Goal: Transaction & Acquisition: Book appointment/travel/reservation

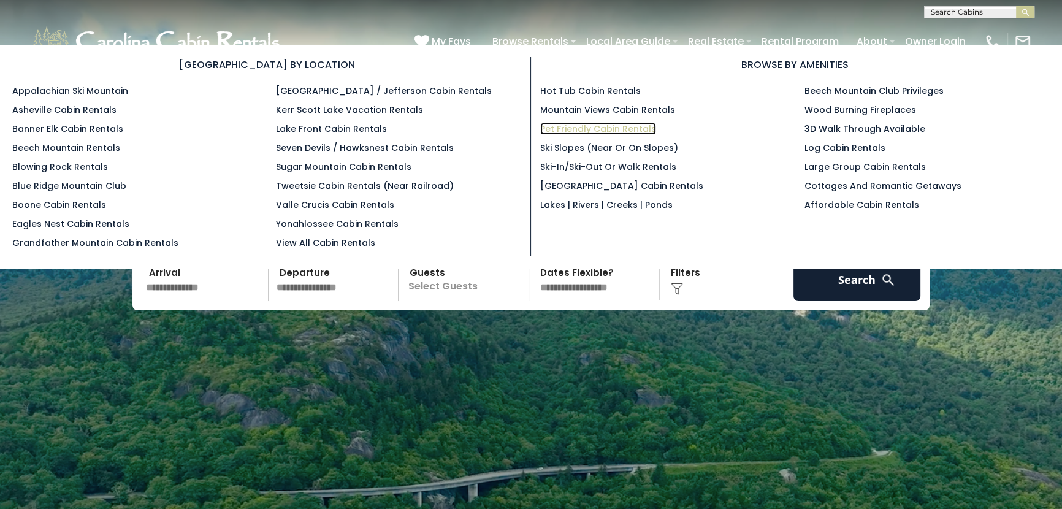
click at [585, 125] on link "Pet Friendly Cabin Rentals" at bounding box center [598, 129] width 116 height 12
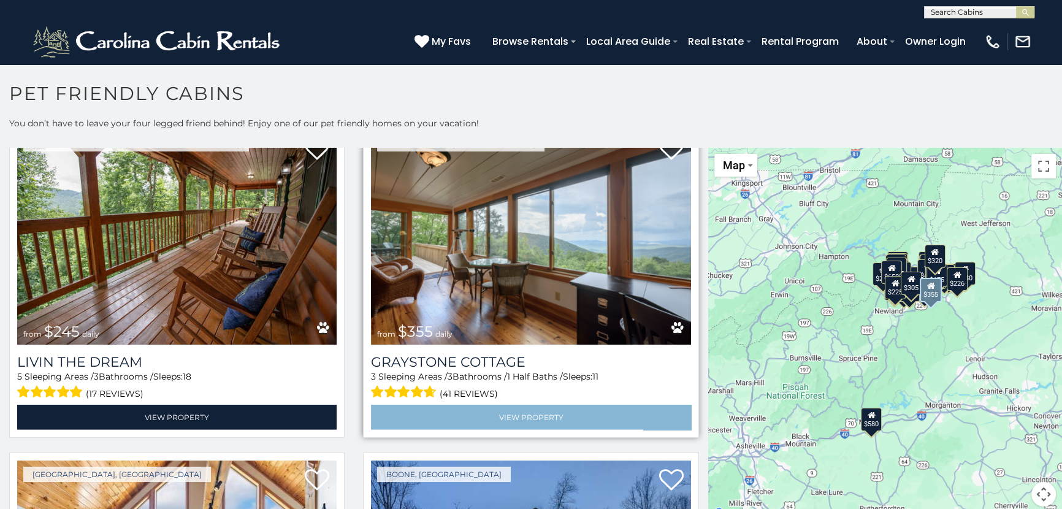
scroll to position [4292, 0]
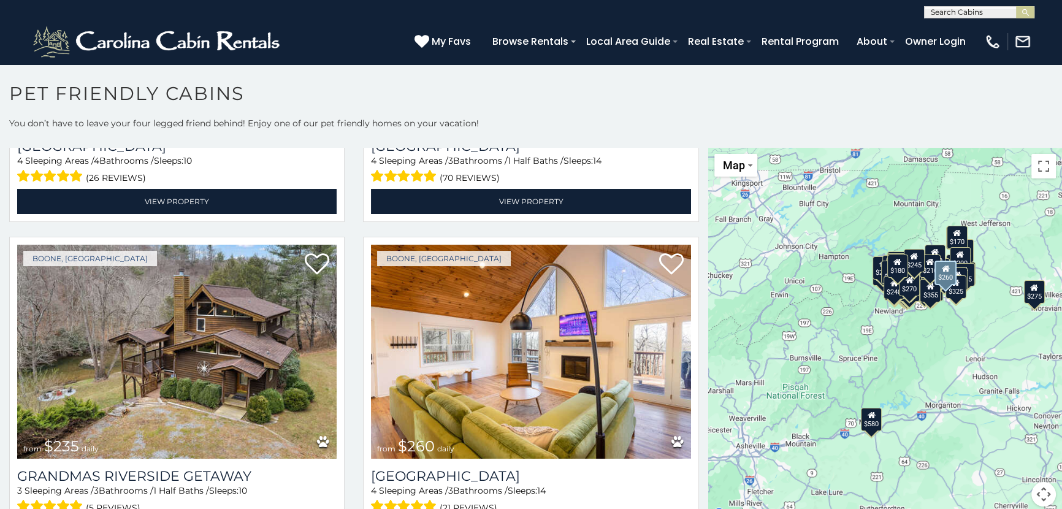
scroll to position [5555, 0]
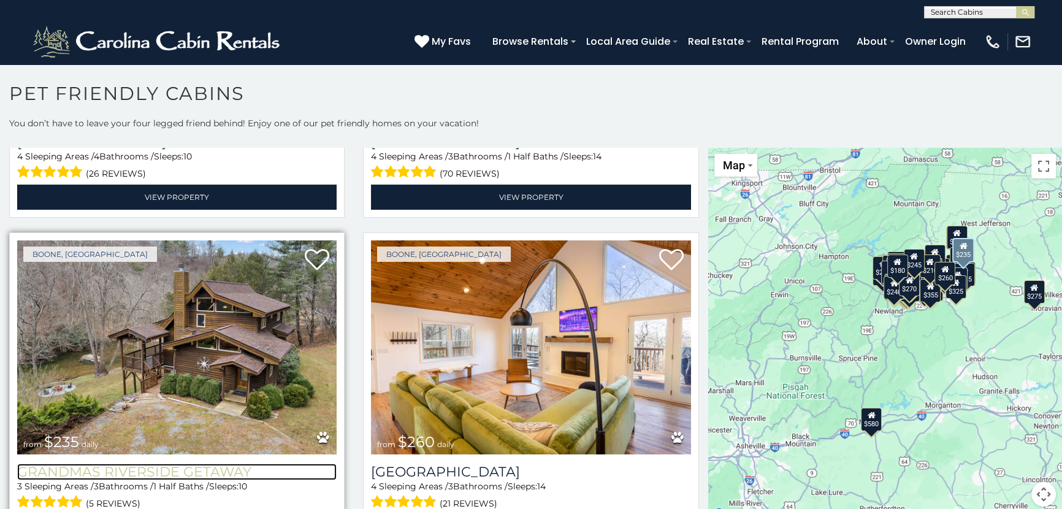
click at [193, 463] on h3 "Grandmas Riverside Getaway" at bounding box center [176, 471] width 319 height 17
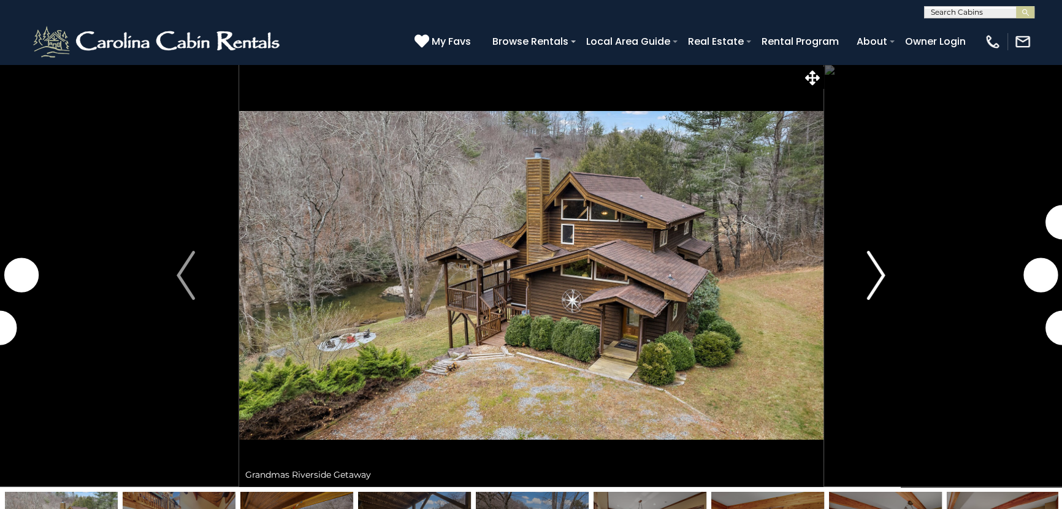
click at [877, 274] on img "Next" at bounding box center [876, 275] width 18 height 49
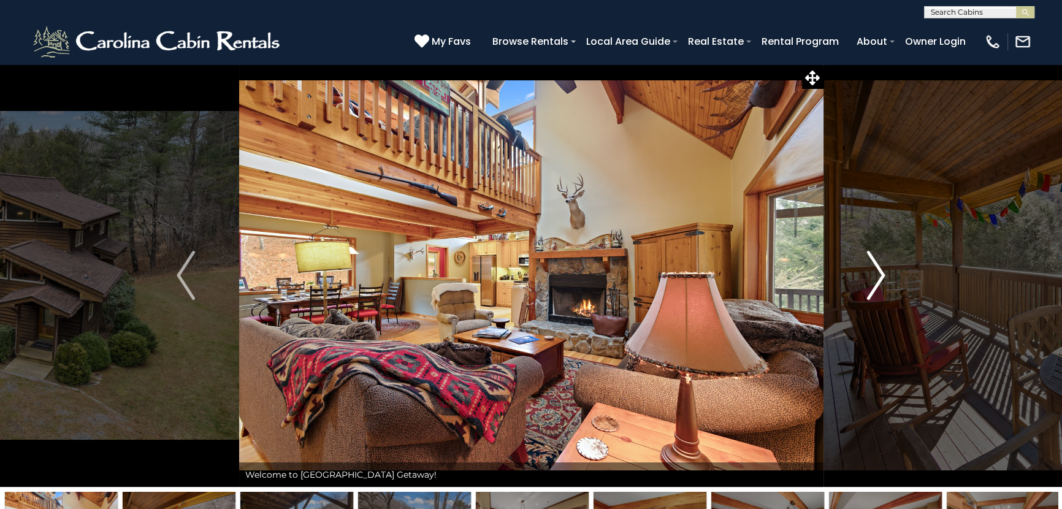
click at [877, 274] on img "Next" at bounding box center [876, 275] width 18 height 49
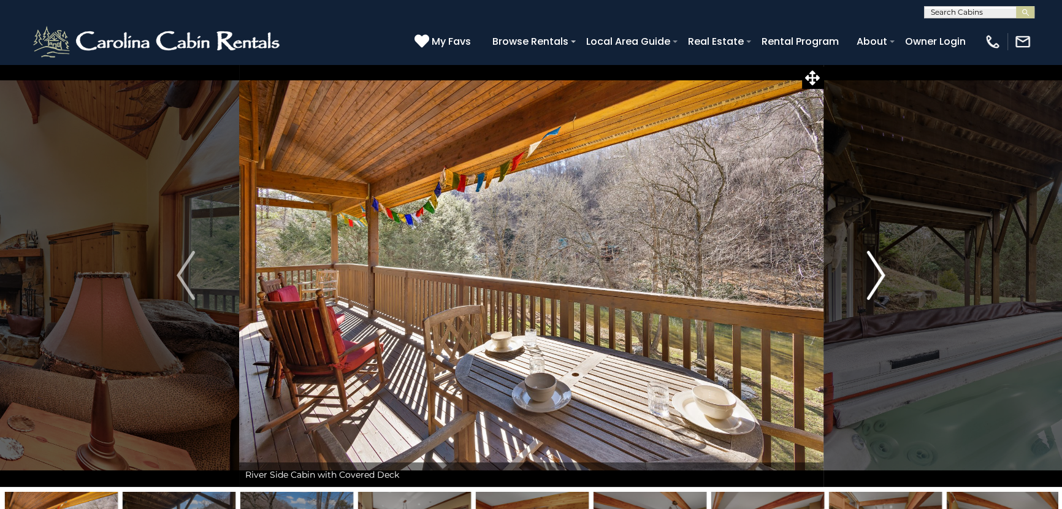
click at [877, 274] on img "Next" at bounding box center [876, 275] width 18 height 49
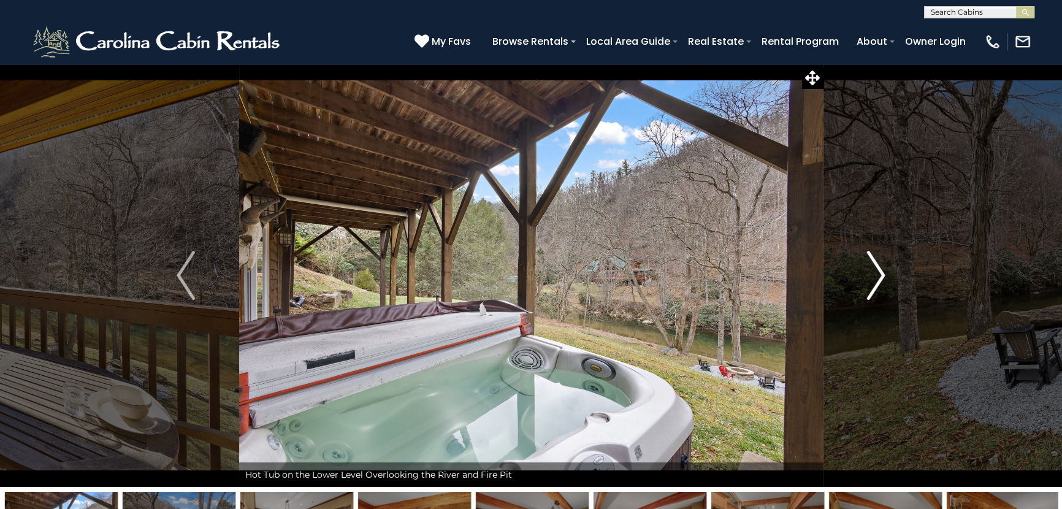
click at [877, 274] on img "Next" at bounding box center [876, 275] width 18 height 49
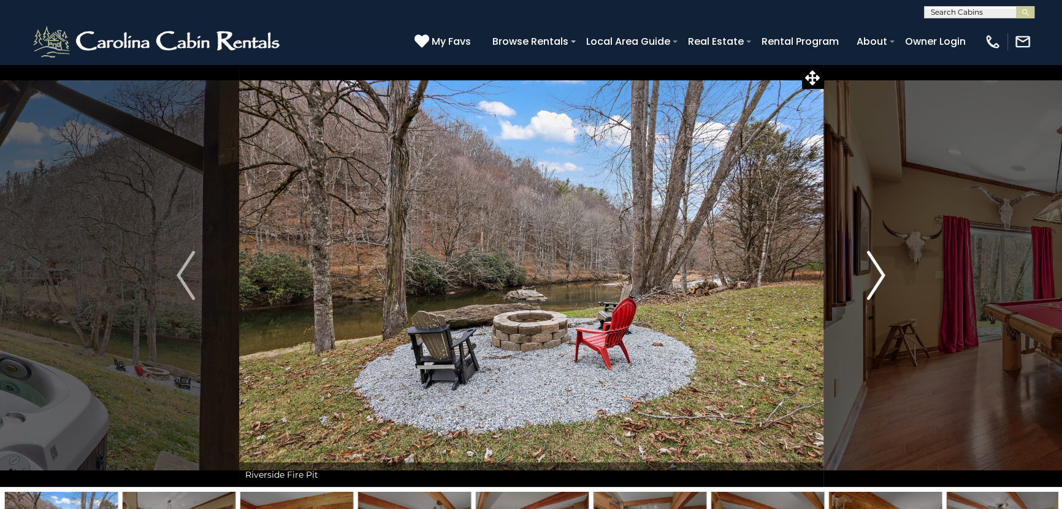
click at [877, 274] on img "Next" at bounding box center [876, 275] width 18 height 49
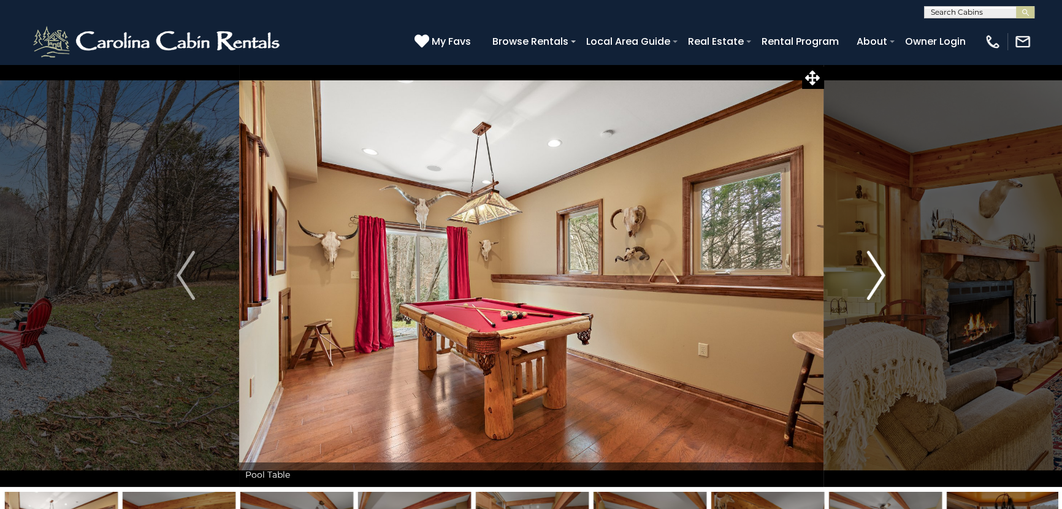
click at [876, 275] on img "Next" at bounding box center [876, 275] width 18 height 49
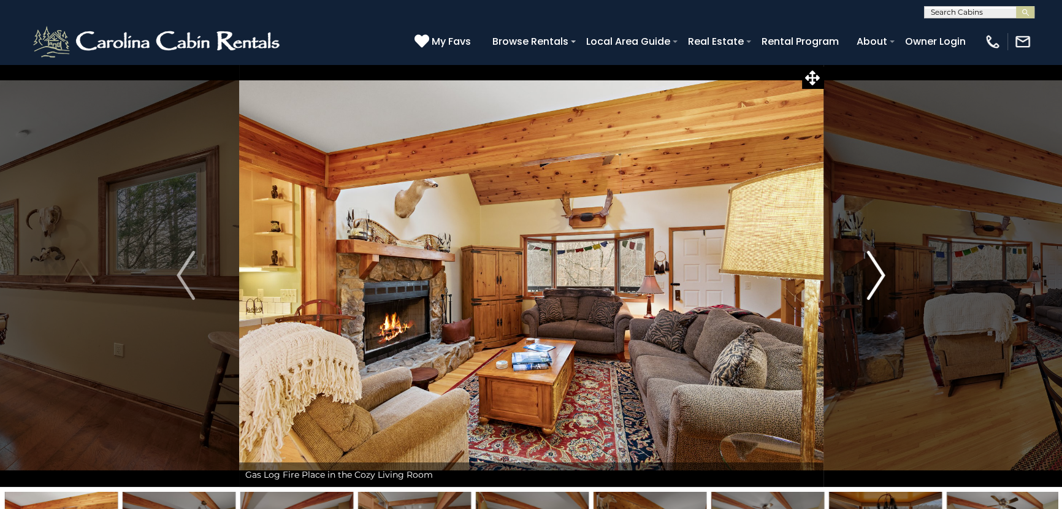
click at [875, 275] on img "Next" at bounding box center [876, 275] width 18 height 49
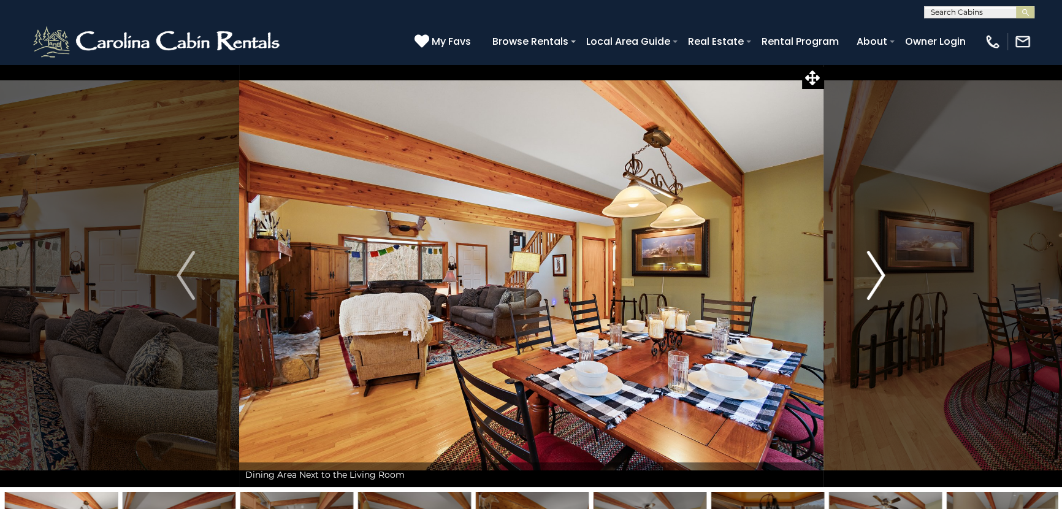
click at [875, 275] on img "Next" at bounding box center [876, 275] width 18 height 49
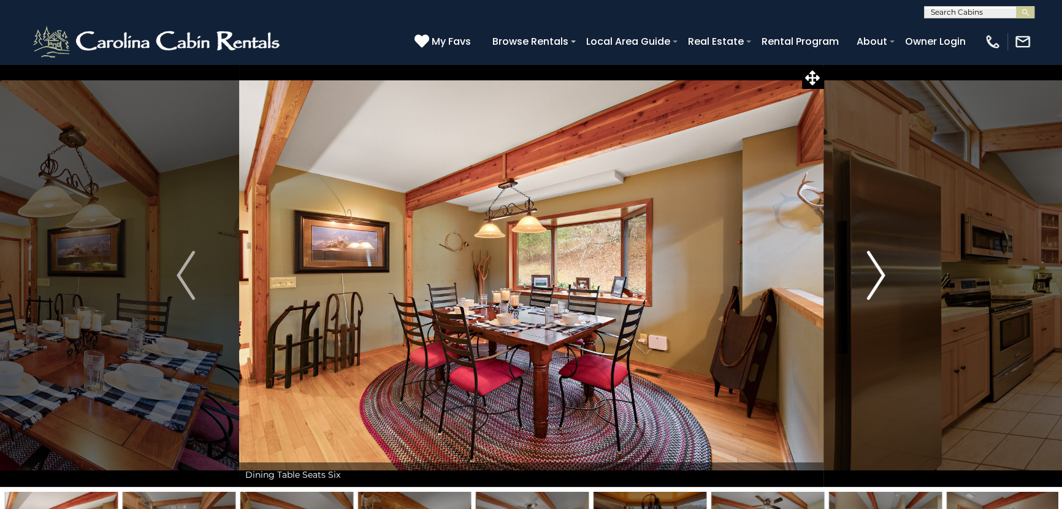
click at [875, 275] on img "Next" at bounding box center [876, 275] width 18 height 49
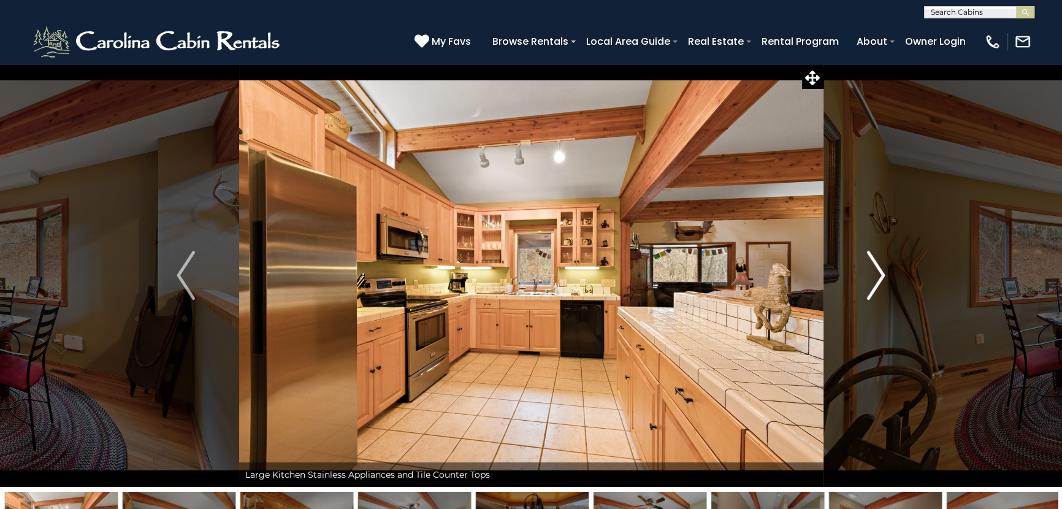
click at [875, 275] on img "Next" at bounding box center [876, 275] width 18 height 49
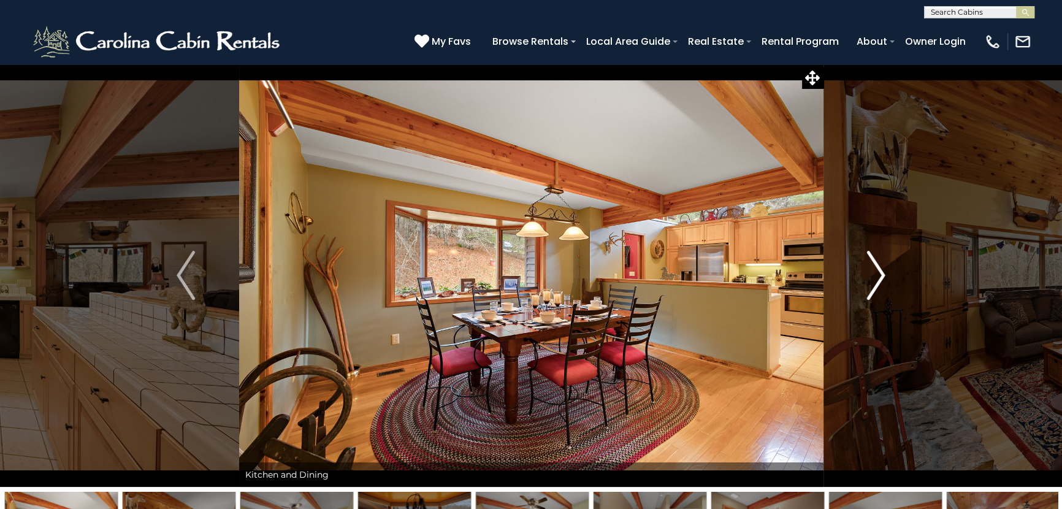
click at [875, 275] on img "Next" at bounding box center [876, 275] width 18 height 49
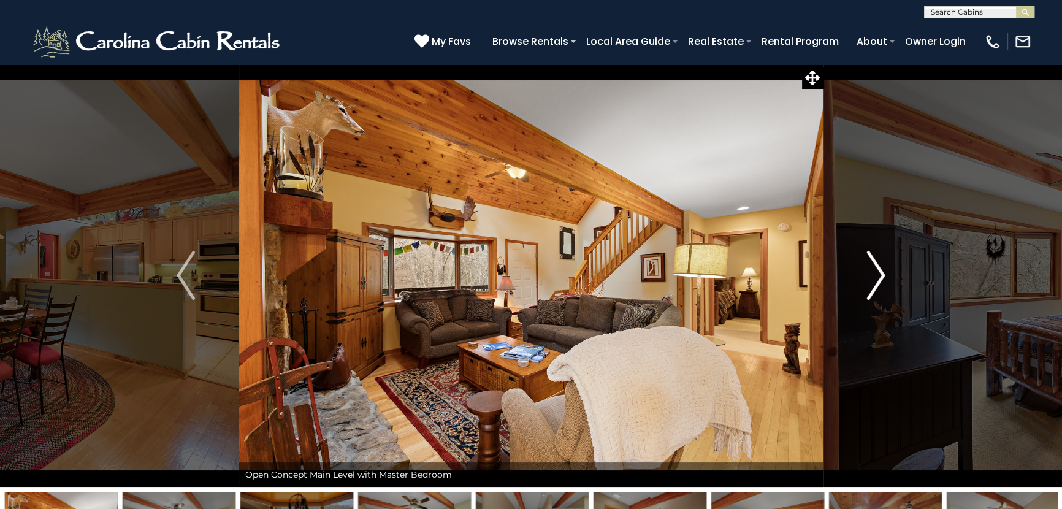
click at [875, 275] on img "Next" at bounding box center [876, 275] width 18 height 49
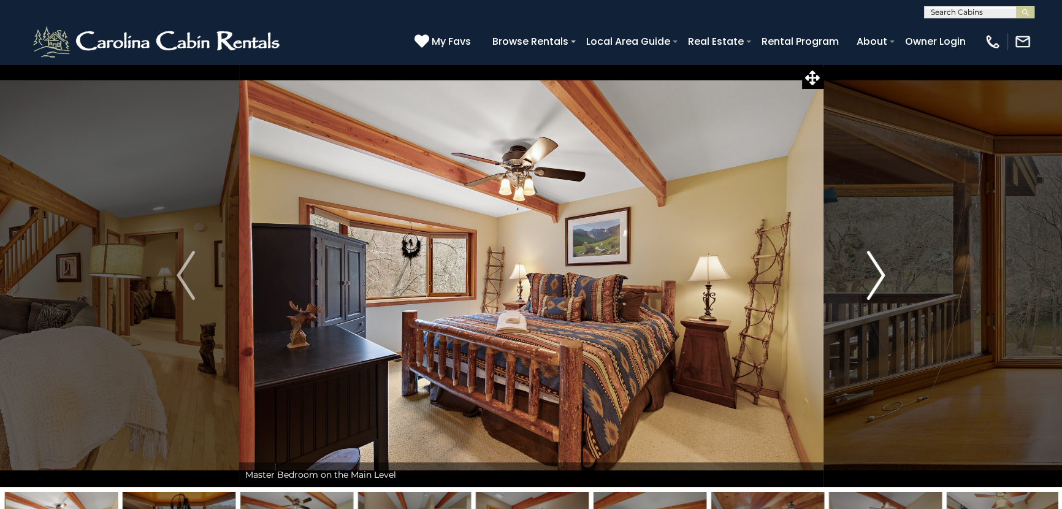
click at [875, 275] on img "Next" at bounding box center [876, 275] width 18 height 49
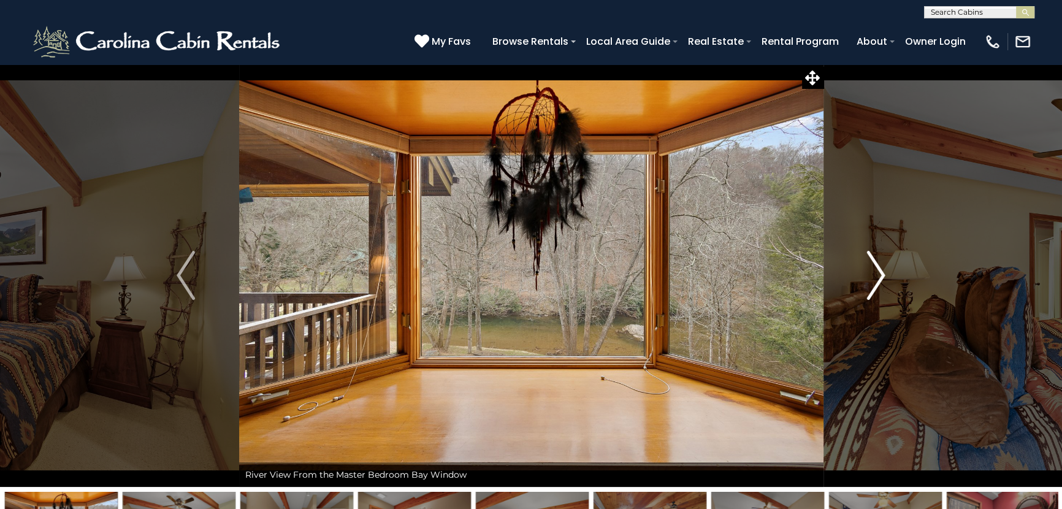
click at [875, 275] on img "Next" at bounding box center [876, 275] width 18 height 49
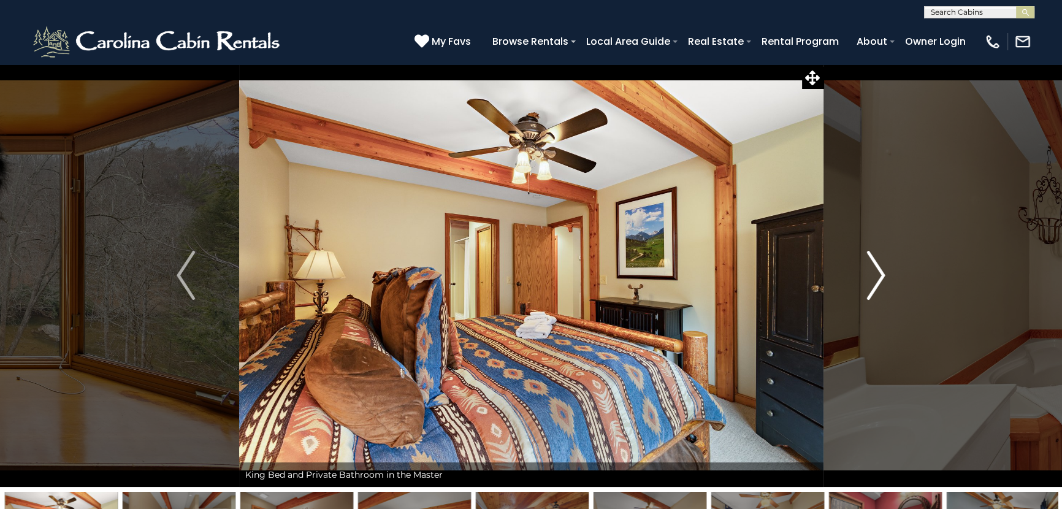
click at [875, 275] on img "Next" at bounding box center [876, 275] width 18 height 49
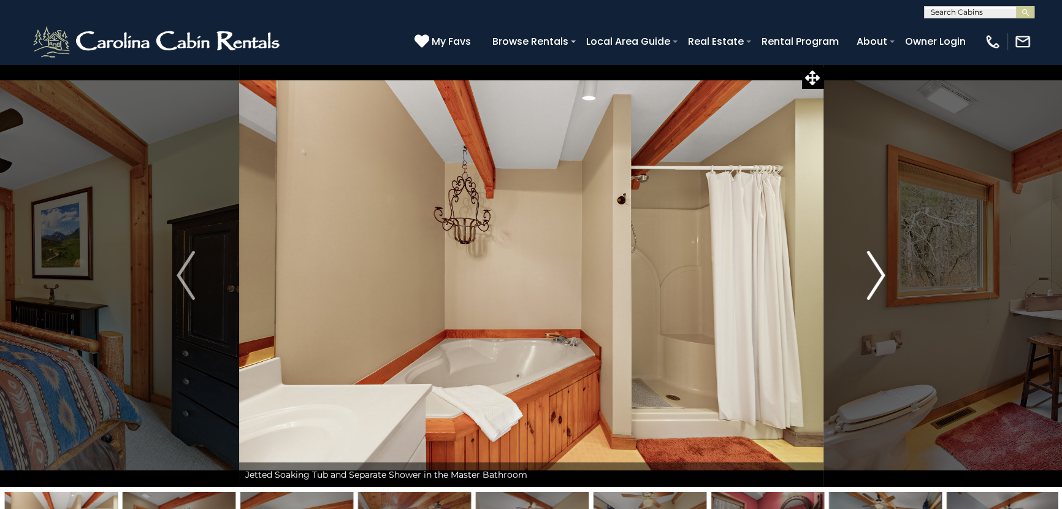
click at [875, 276] on img "Next" at bounding box center [876, 275] width 18 height 49
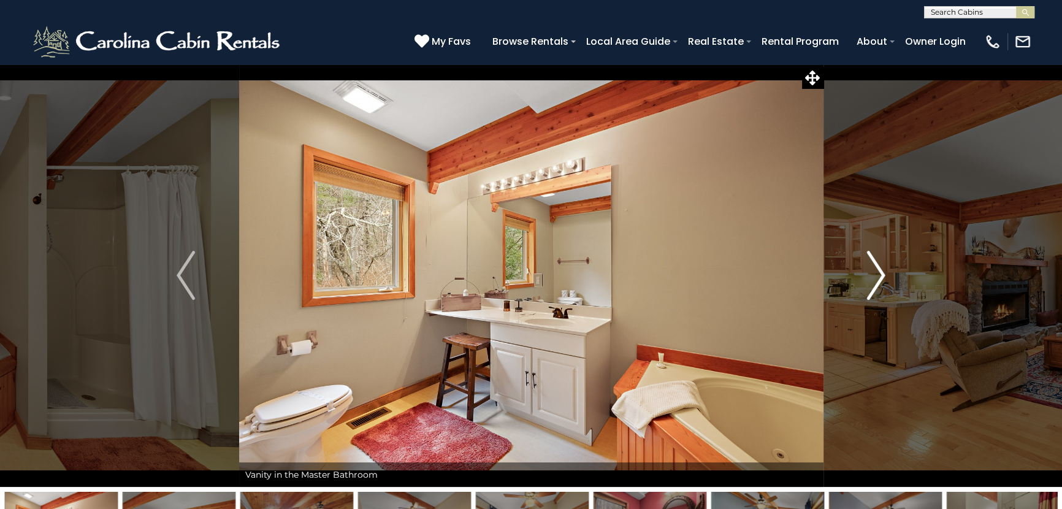
click at [875, 276] on img "Next" at bounding box center [876, 275] width 18 height 49
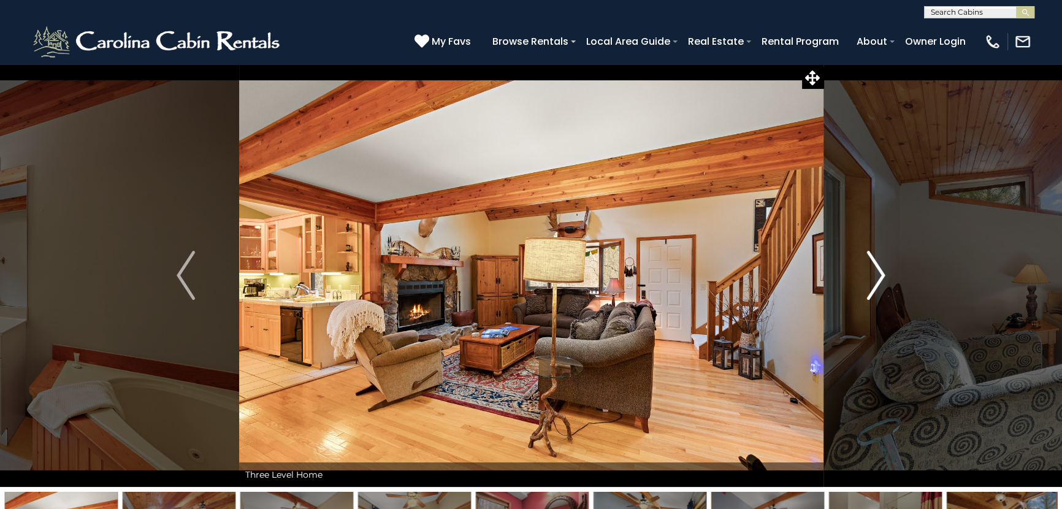
click at [875, 276] on img "Next" at bounding box center [876, 275] width 18 height 49
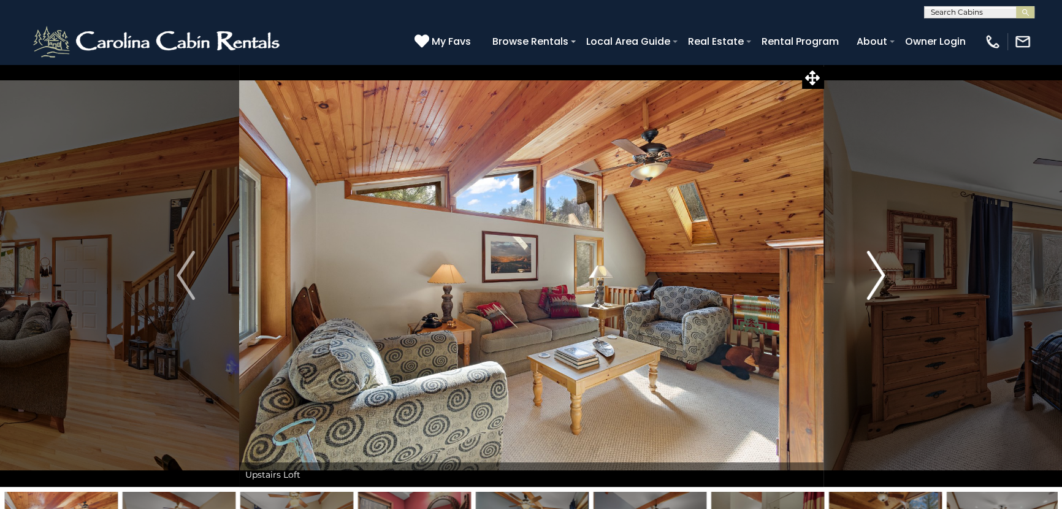
click at [875, 276] on img "Next" at bounding box center [876, 275] width 18 height 49
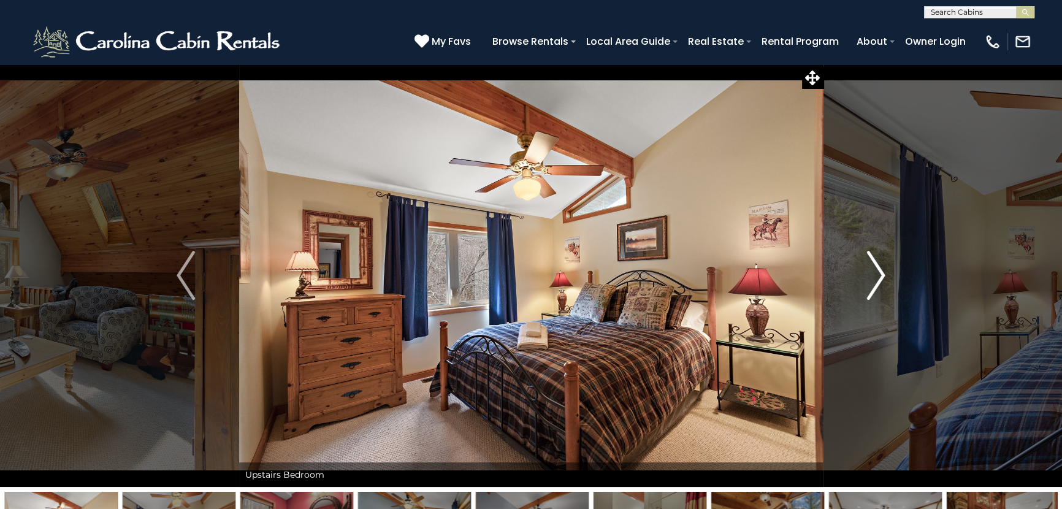
click at [875, 276] on img "Next" at bounding box center [876, 275] width 18 height 49
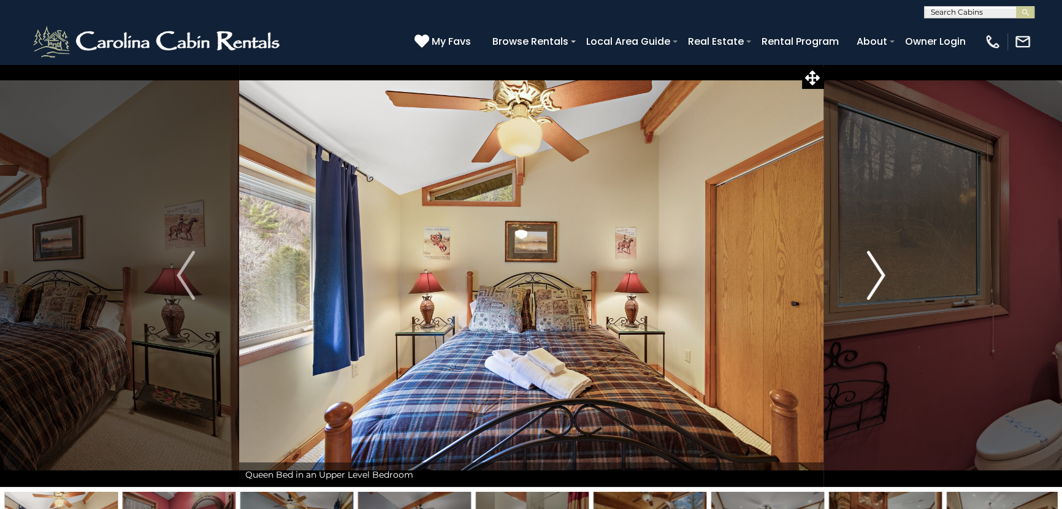
click at [875, 276] on img "Next" at bounding box center [876, 275] width 18 height 49
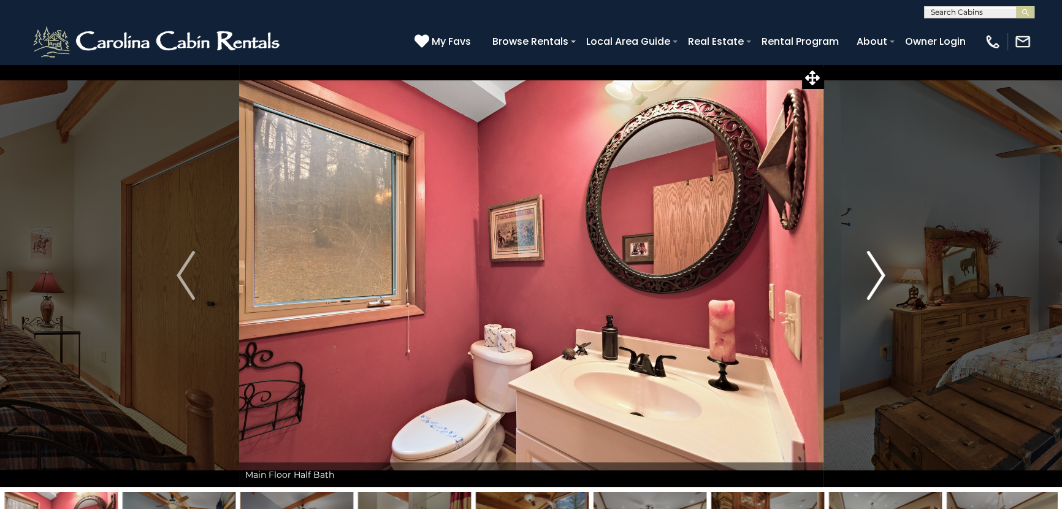
click at [875, 276] on img "Next" at bounding box center [876, 275] width 18 height 49
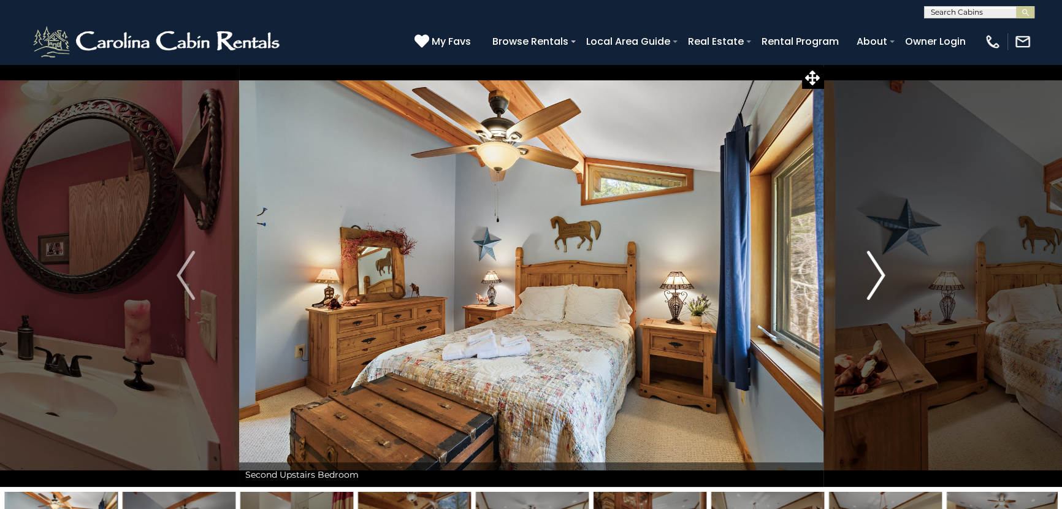
click at [875, 276] on img "Next" at bounding box center [876, 275] width 18 height 49
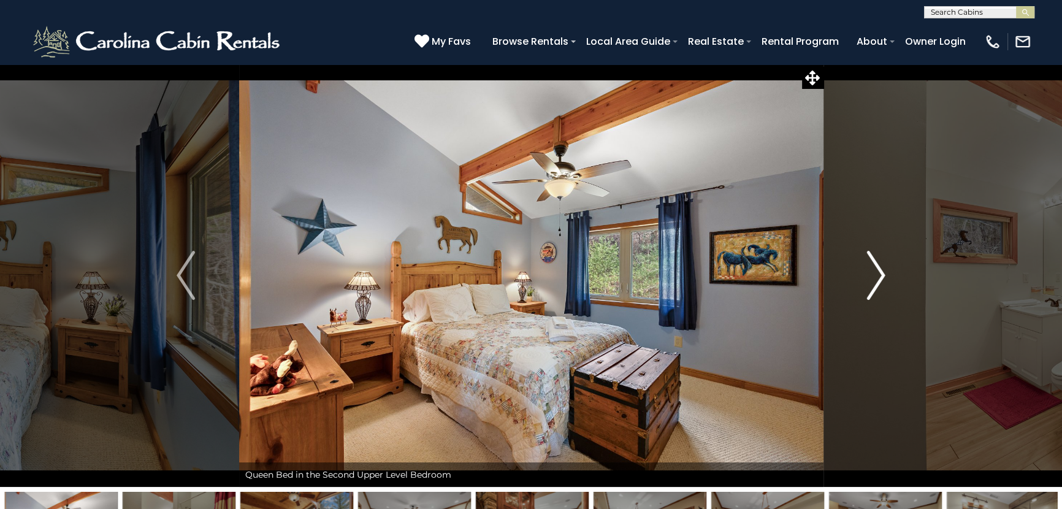
click at [875, 276] on img "Next" at bounding box center [876, 275] width 18 height 49
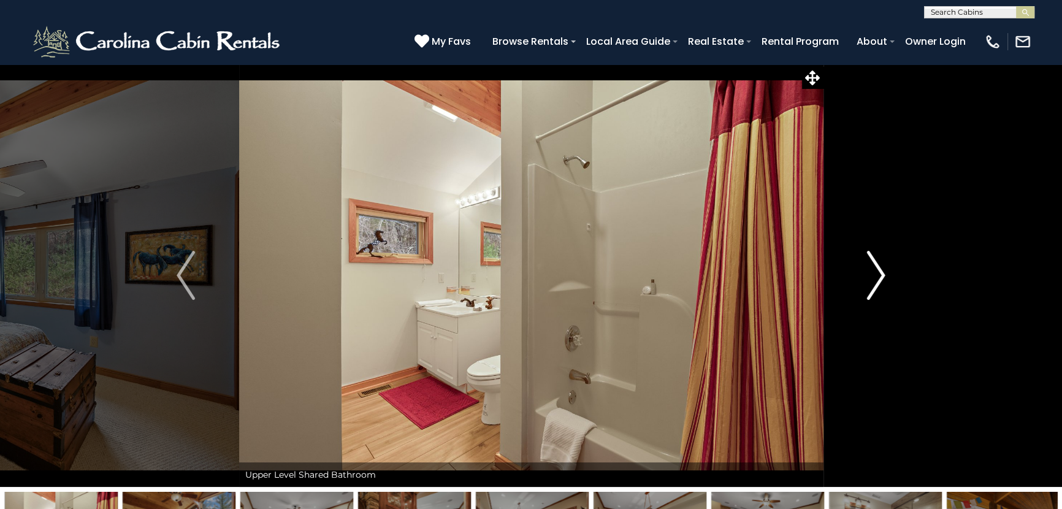
click at [875, 276] on img "Next" at bounding box center [876, 275] width 18 height 49
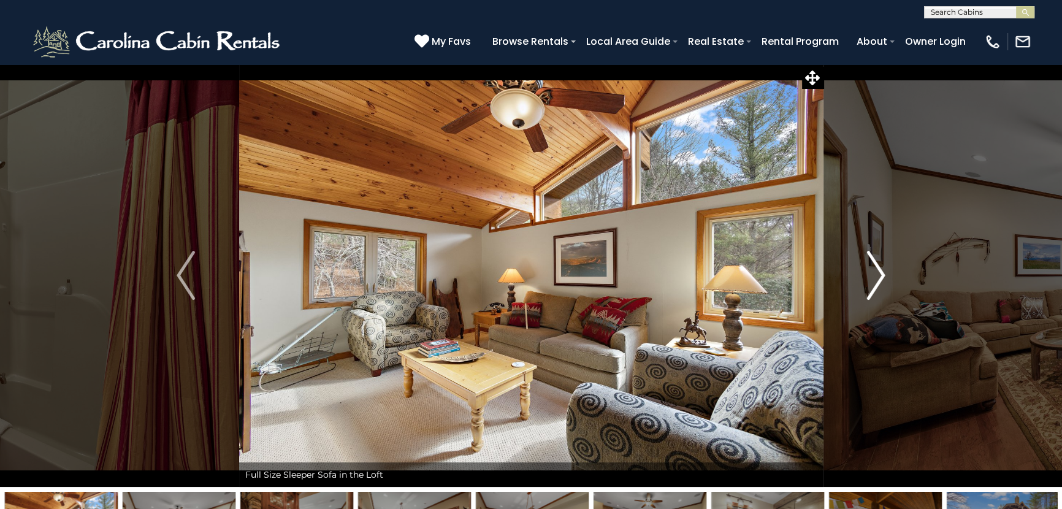
click at [875, 276] on img "Next" at bounding box center [876, 275] width 18 height 49
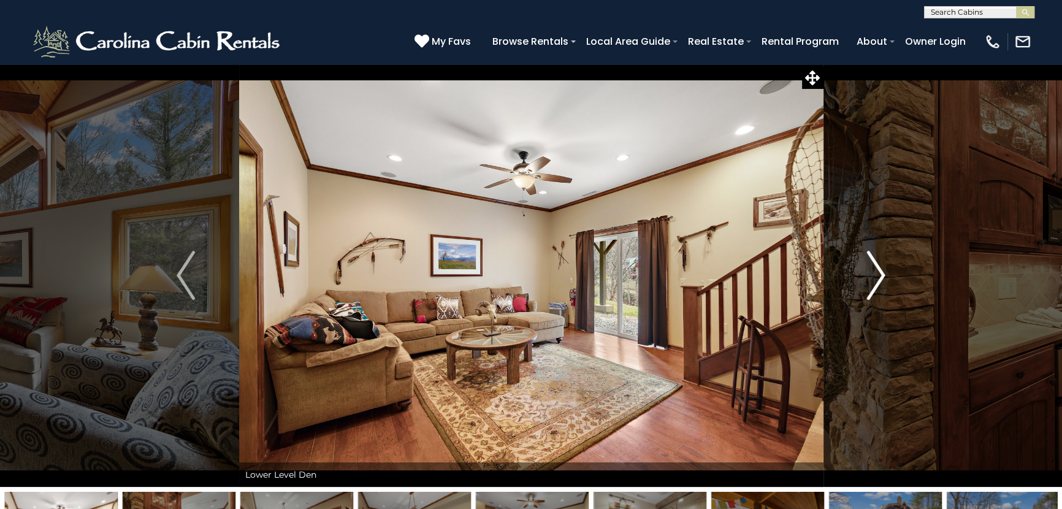
click at [875, 276] on img "Next" at bounding box center [876, 275] width 18 height 49
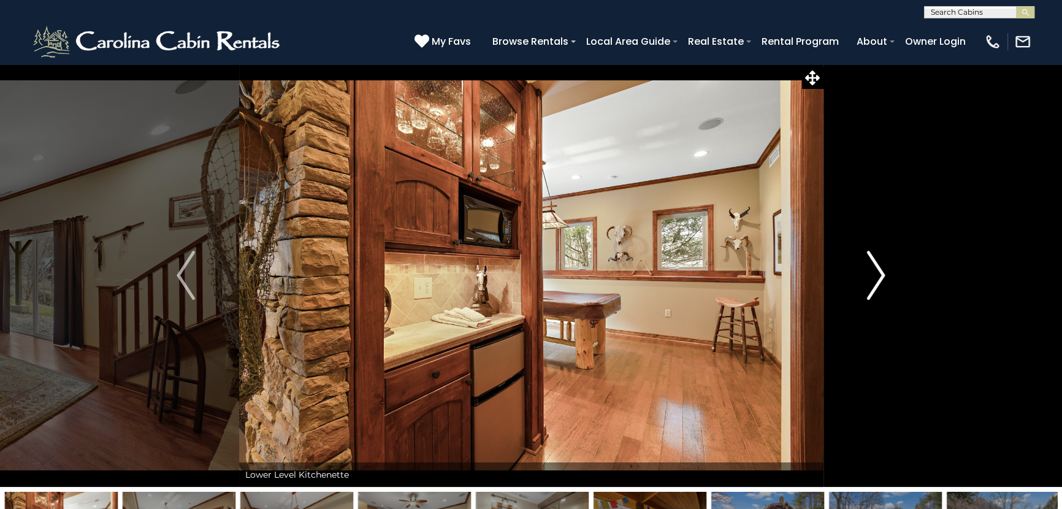
click at [875, 276] on img "Next" at bounding box center [876, 275] width 18 height 49
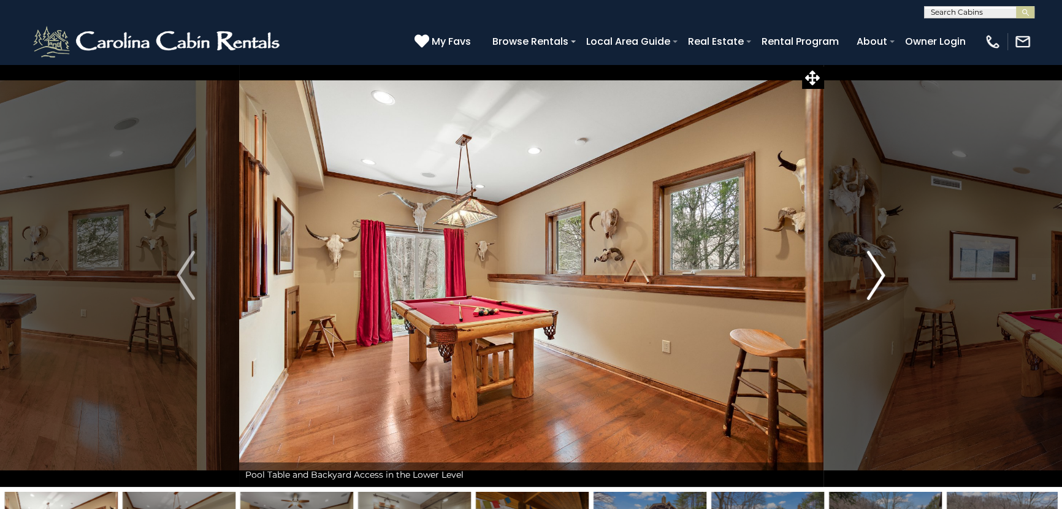
click at [875, 276] on img "Next" at bounding box center [876, 275] width 18 height 49
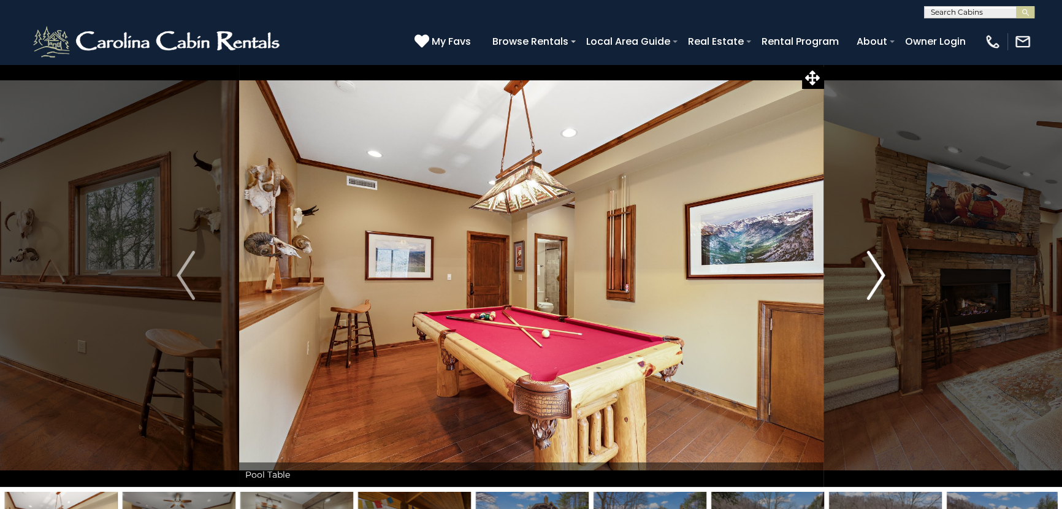
click at [875, 276] on img "Next" at bounding box center [876, 275] width 18 height 49
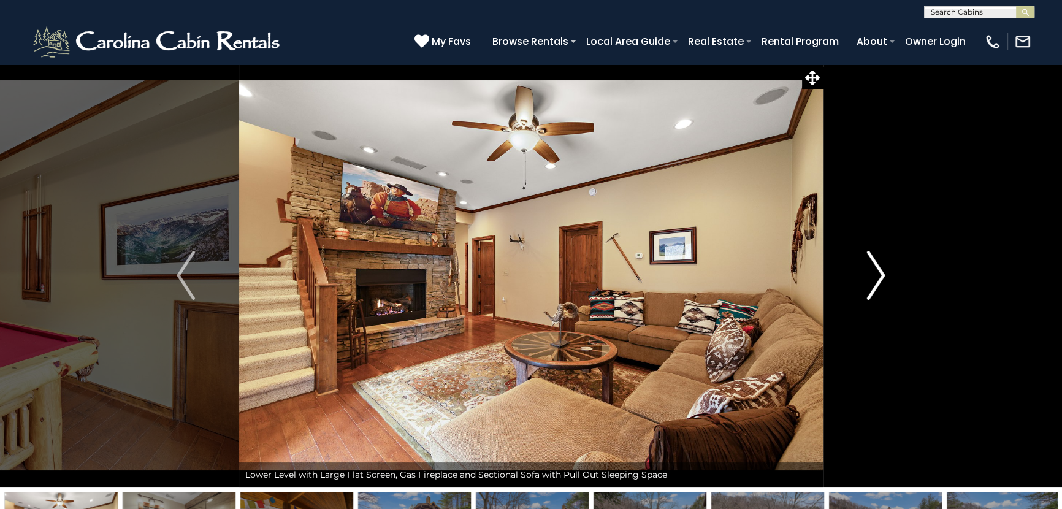
click at [875, 276] on img "Next" at bounding box center [876, 275] width 18 height 49
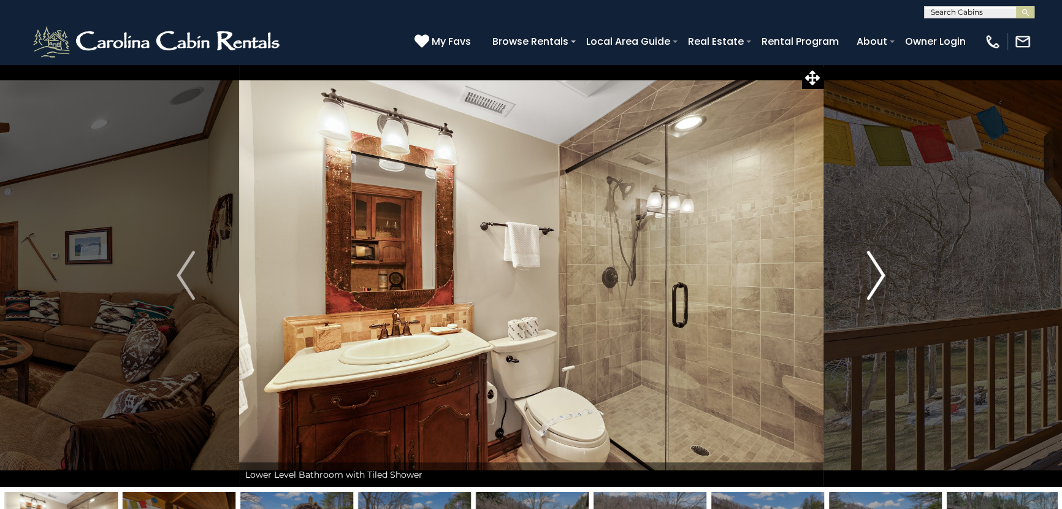
click at [874, 276] on img "Next" at bounding box center [876, 275] width 18 height 49
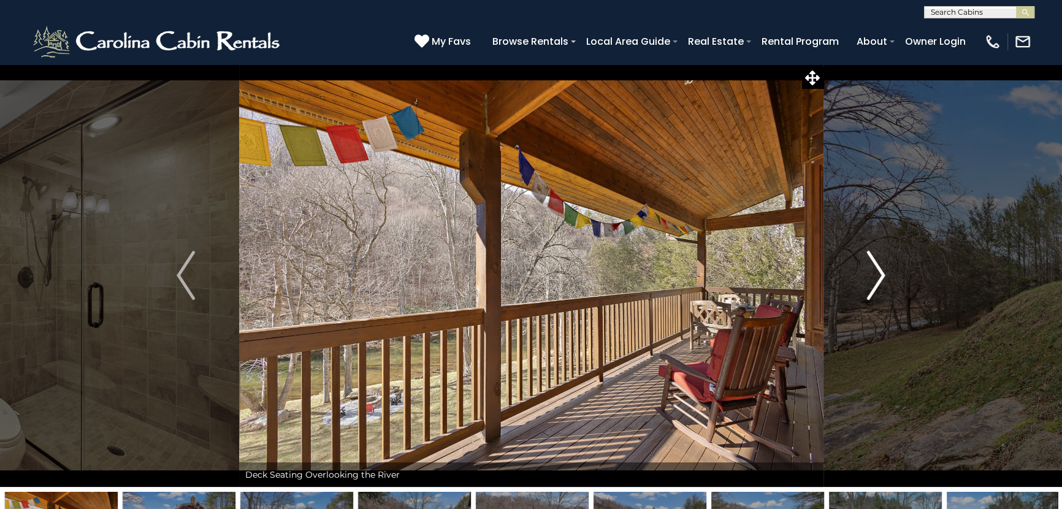
click at [874, 276] on img "Next" at bounding box center [876, 275] width 18 height 49
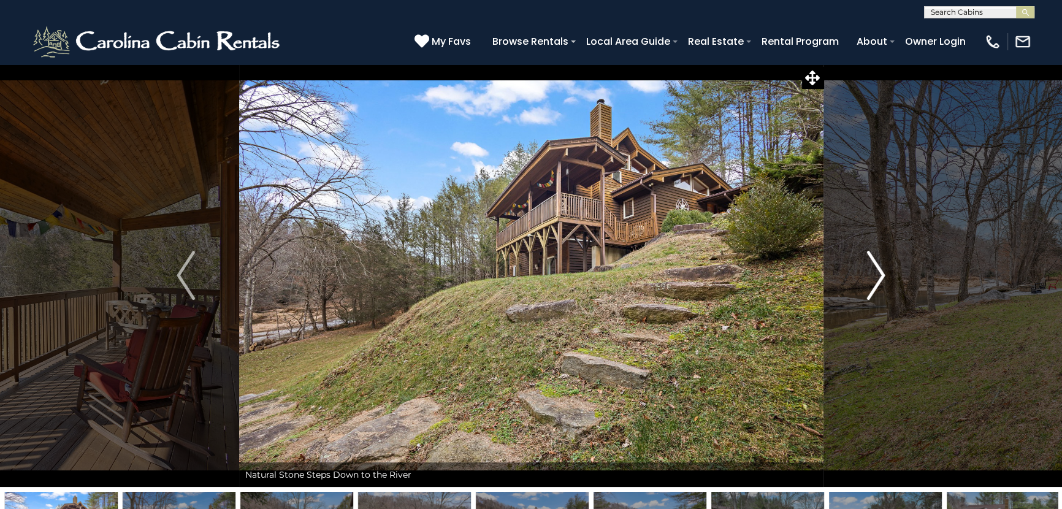
click at [874, 276] on img "Next" at bounding box center [876, 275] width 18 height 49
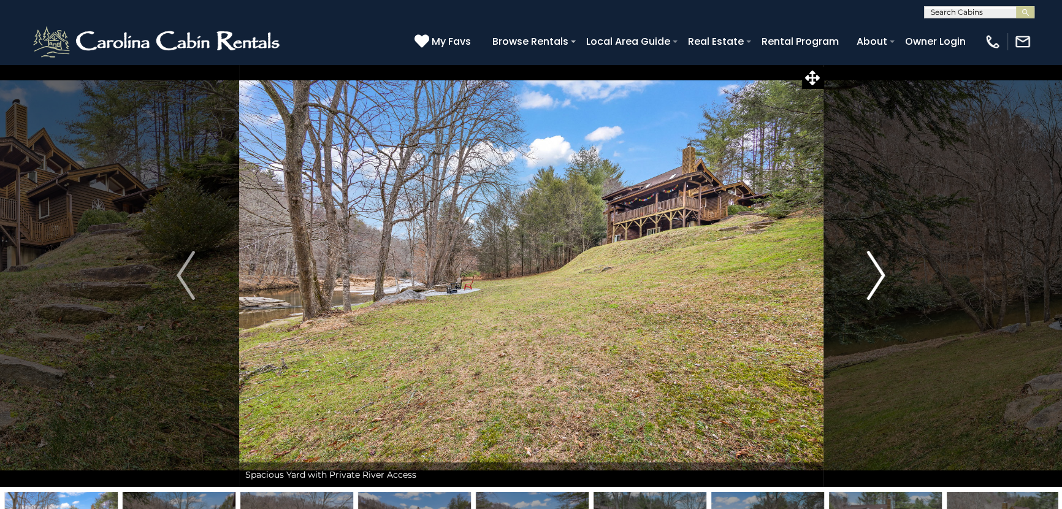
click at [874, 276] on img "Next" at bounding box center [876, 275] width 18 height 49
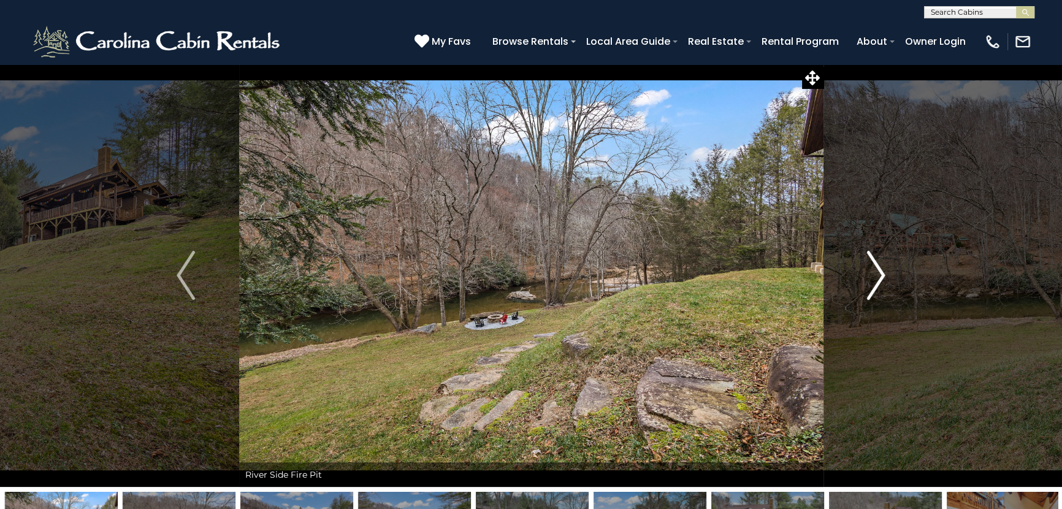
click at [874, 276] on img "Next" at bounding box center [876, 275] width 18 height 49
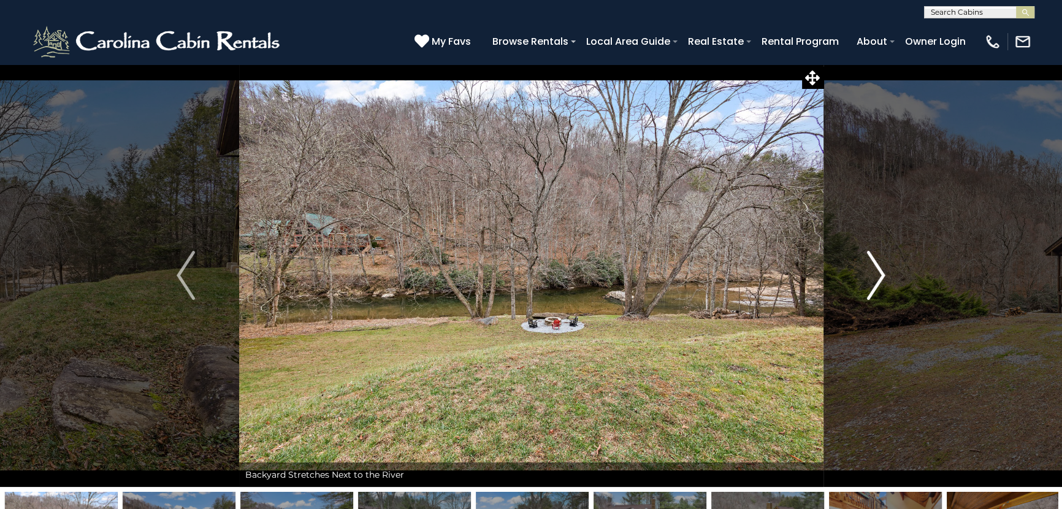
click at [874, 276] on img "Next" at bounding box center [876, 275] width 18 height 49
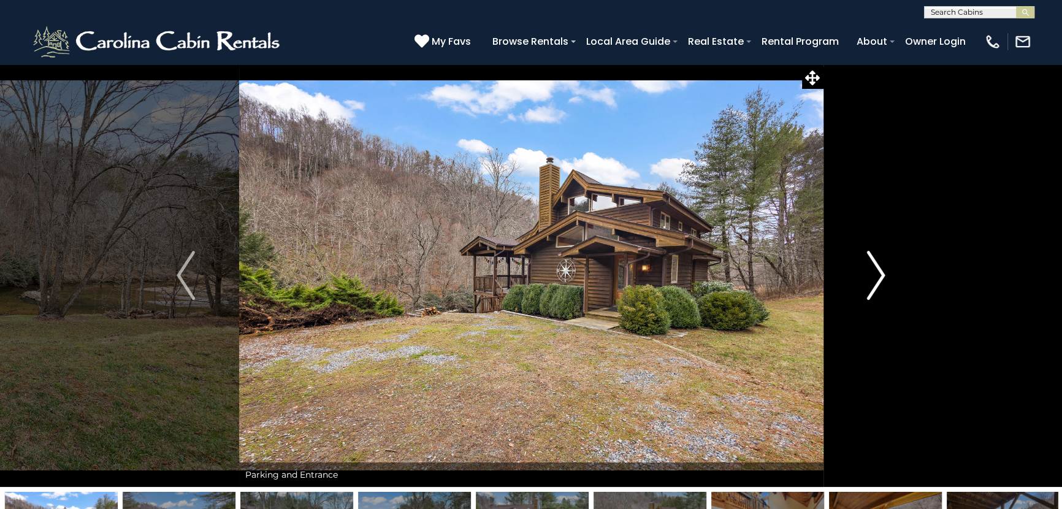
click at [874, 276] on img "Next" at bounding box center [876, 275] width 18 height 49
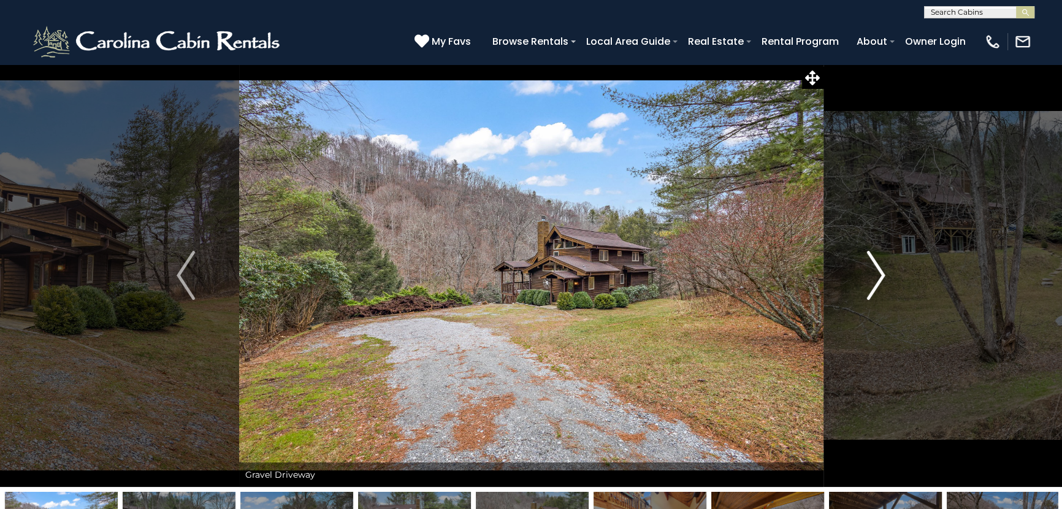
click at [874, 276] on img "Next" at bounding box center [876, 275] width 18 height 49
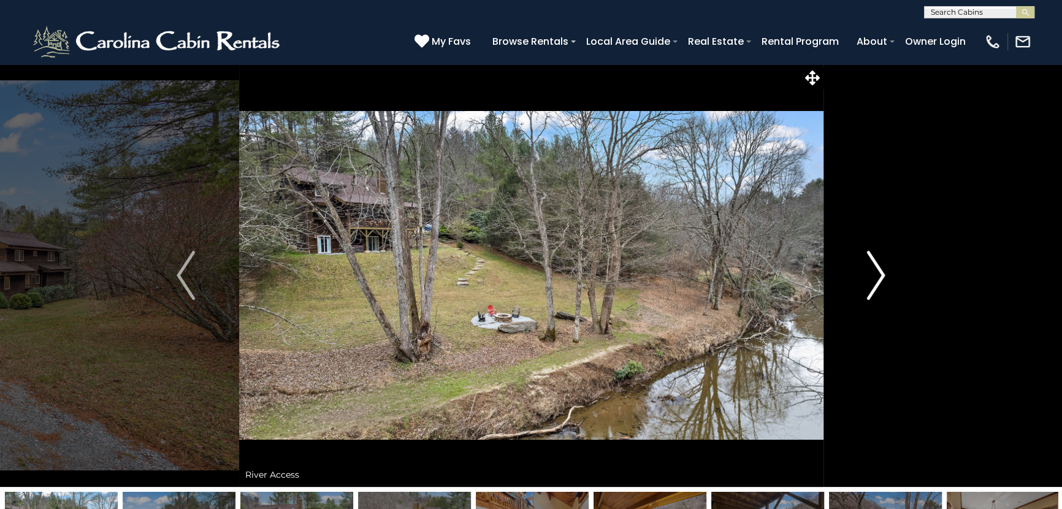
click at [874, 276] on img "Next" at bounding box center [876, 275] width 18 height 49
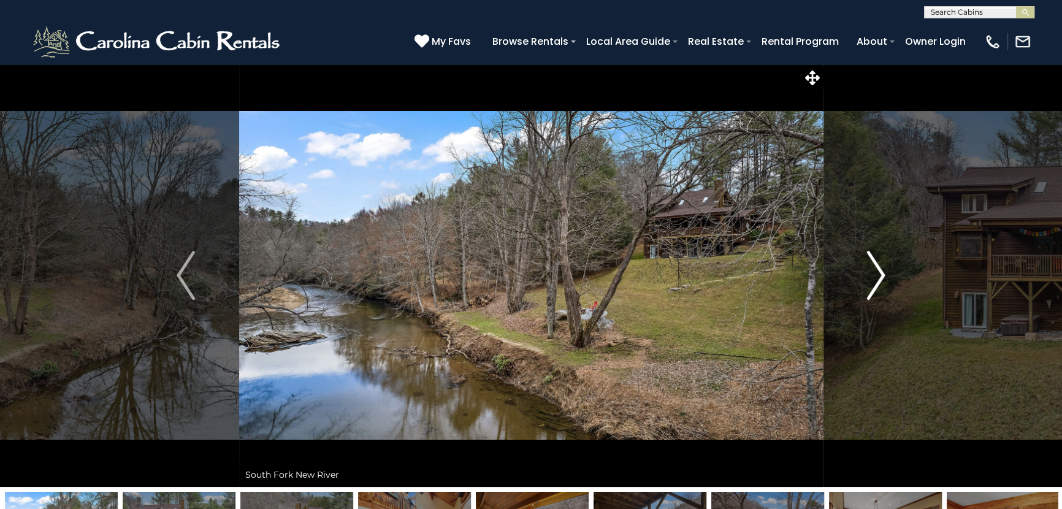
click at [874, 277] on img "Next" at bounding box center [876, 275] width 18 height 49
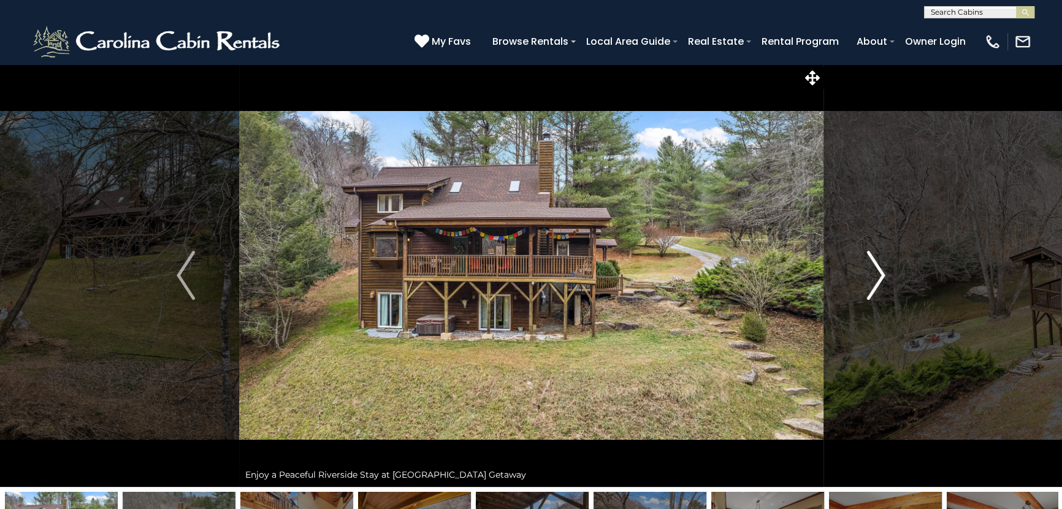
click at [874, 277] on img "Next" at bounding box center [876, 275] width 18 height 49
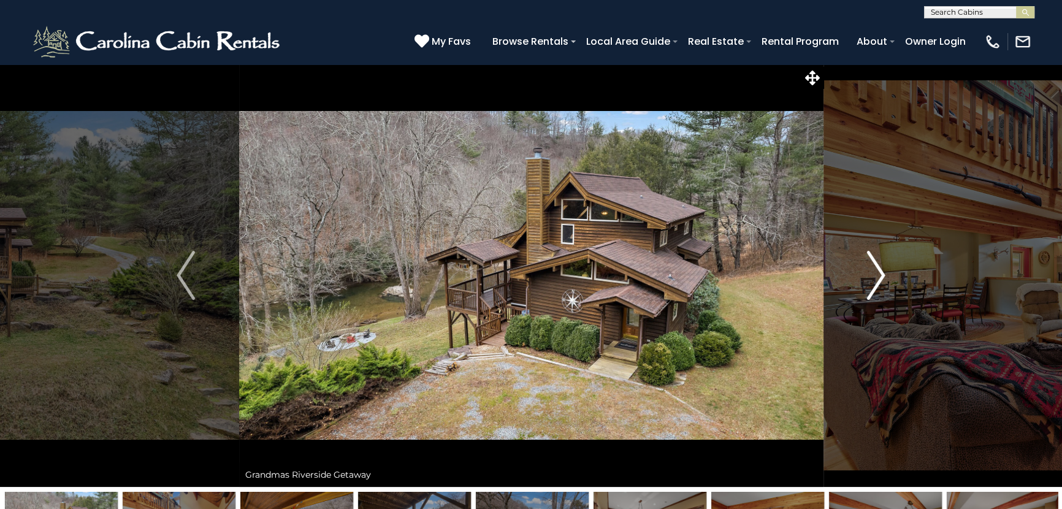
click at [874, 277] on img "Next" at bounding box center [876, 275] width 18 height 49
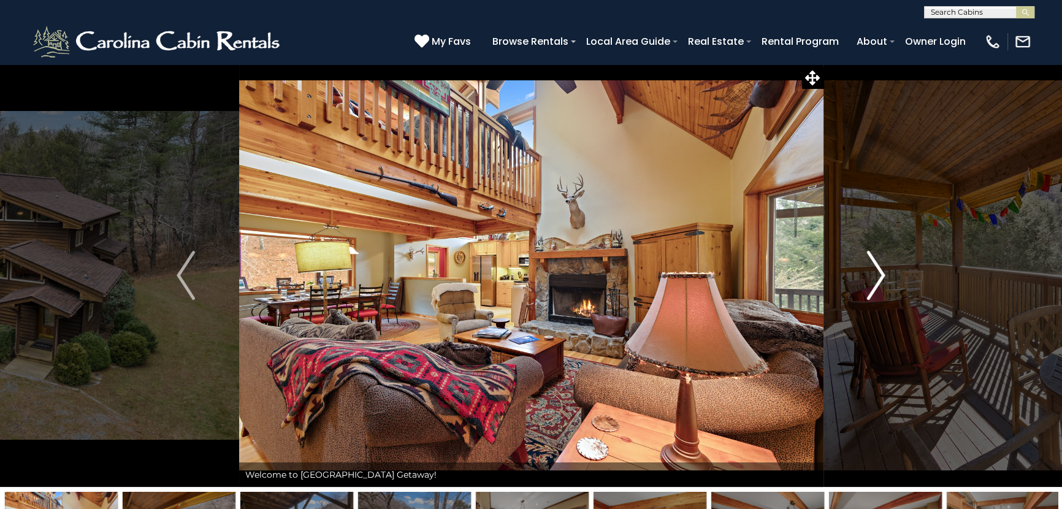
click at [874, 277] on img "Next" at bounding box center [876, 275] width 18 height 49
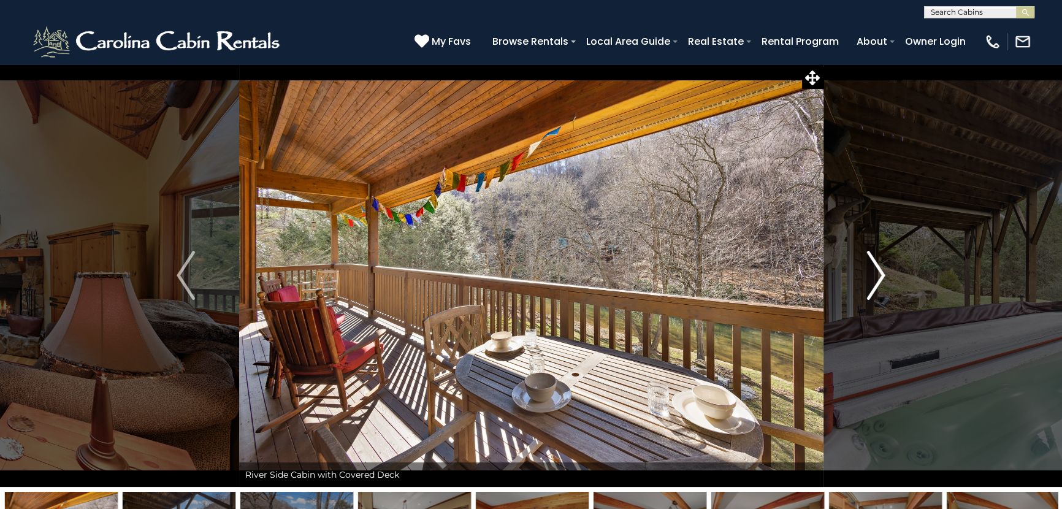
click at [874, 277] on img "Next" at bounding box center [876, 275] width 18 height 49
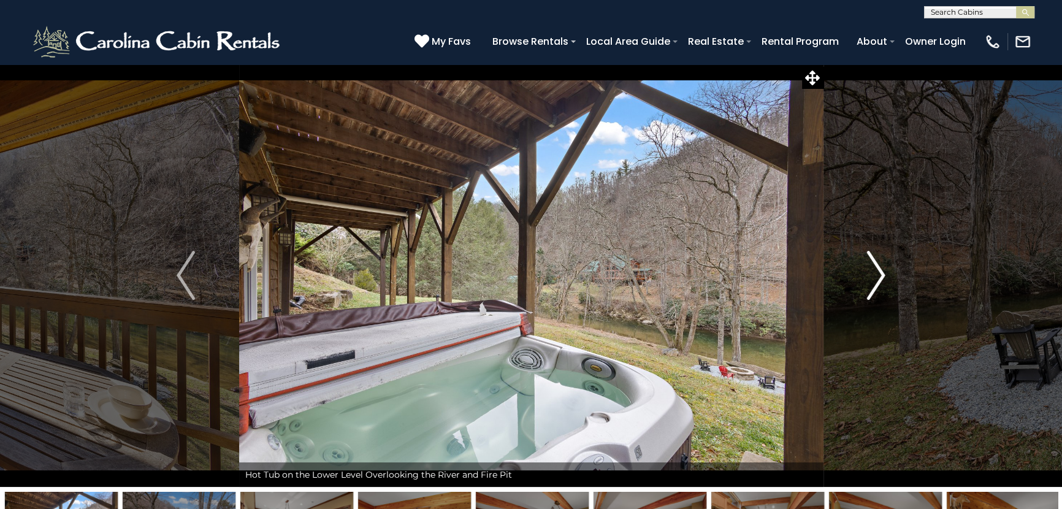
click at [874, 277] on img "Next" at bounding box center [876, 275] width 18 height 49
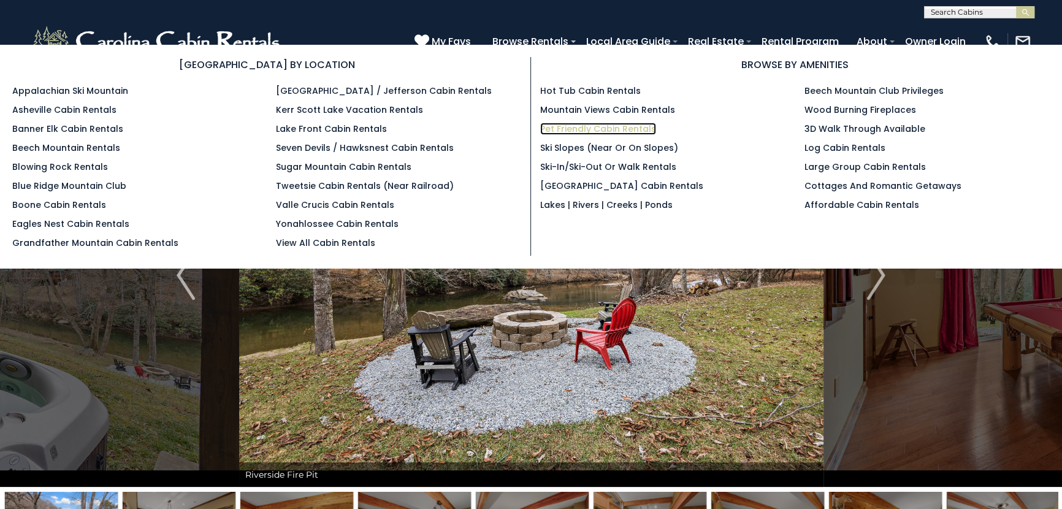
click at [593, 126] on link "Pet Friendly Cabin Rentals" at bounding box center [598, 129] width 116 height 12
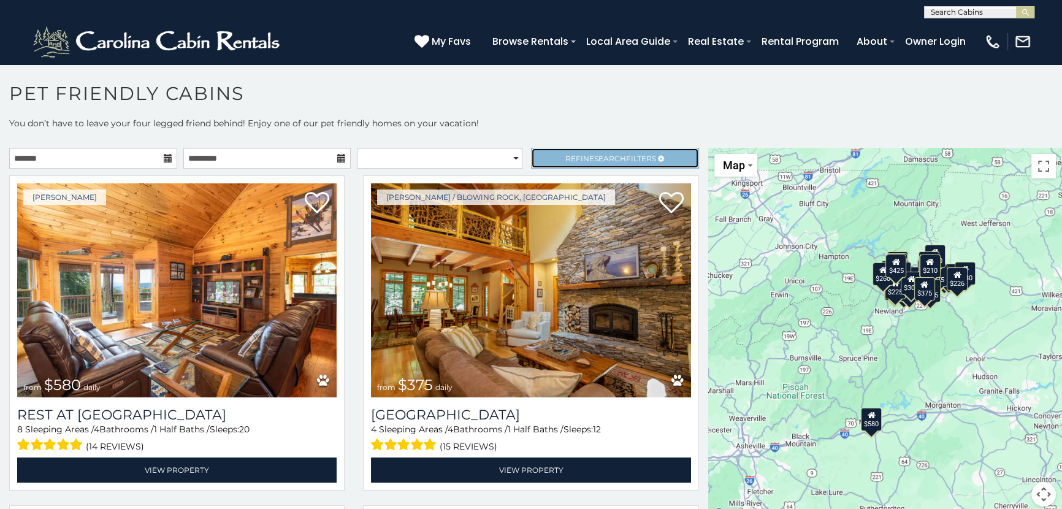
click at [625, 150] on link "Refine Search Filters" at bounding box center [615, 158] width 168 height 21
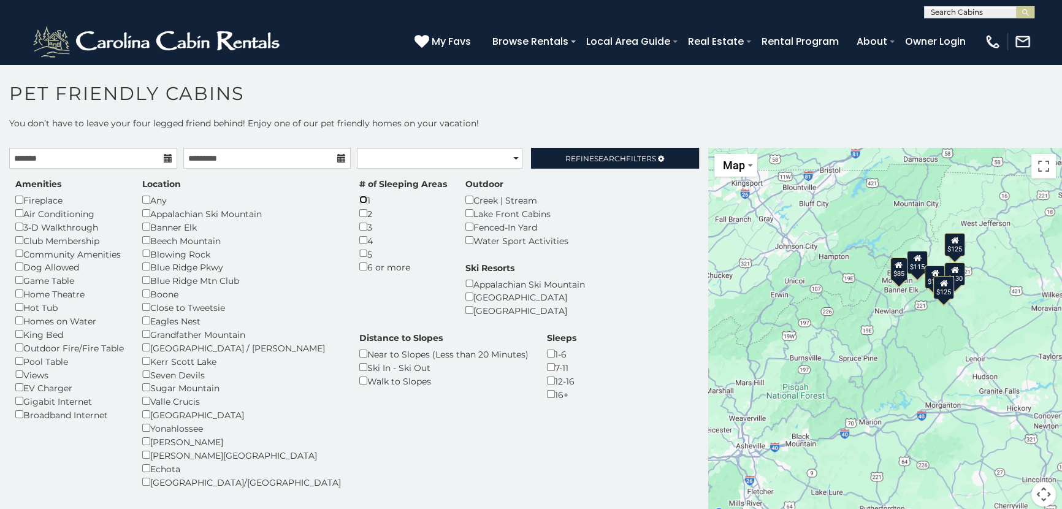
scroll to position [55, 0]
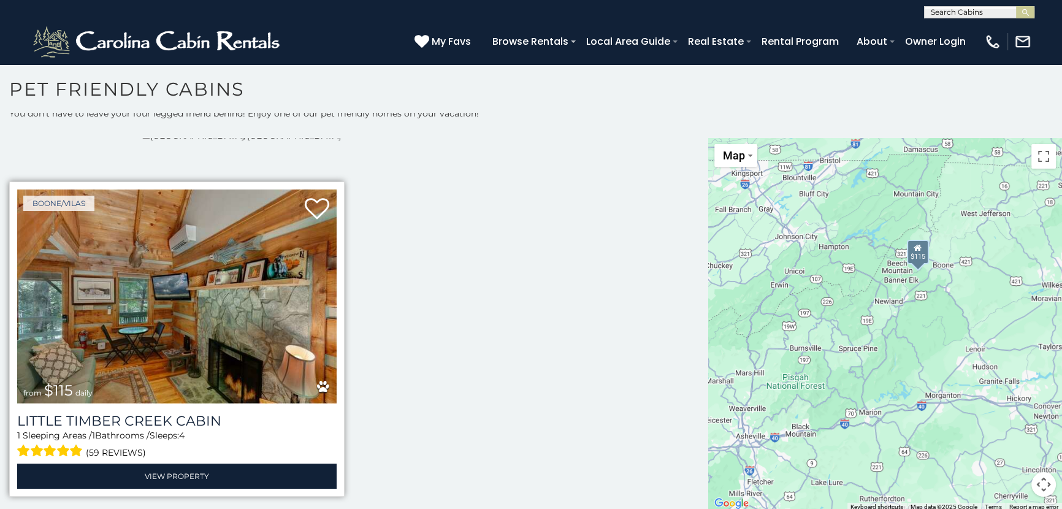
scroll to position [6, 0]
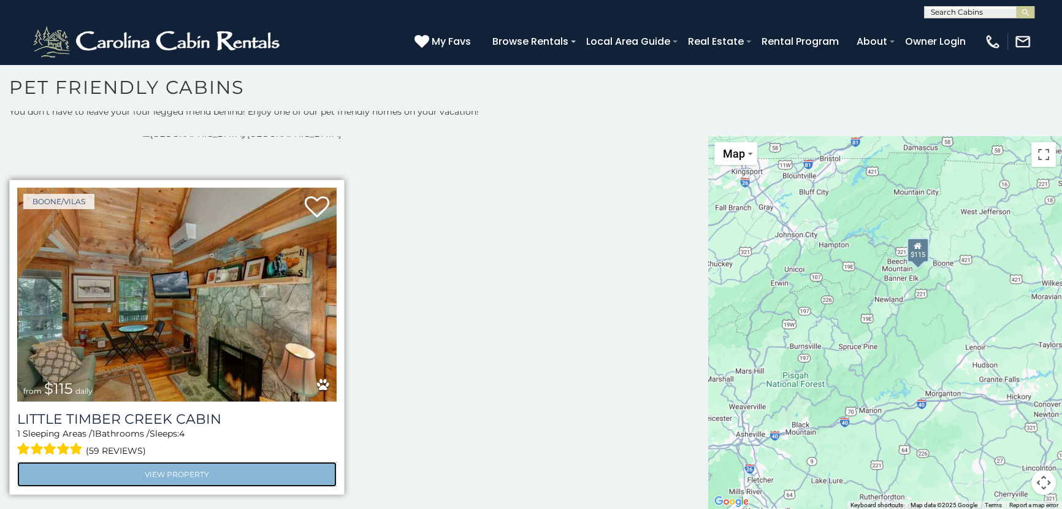
click at [224, 471] on link "View Property" at bounding box center [176, 474] width 319 height 25
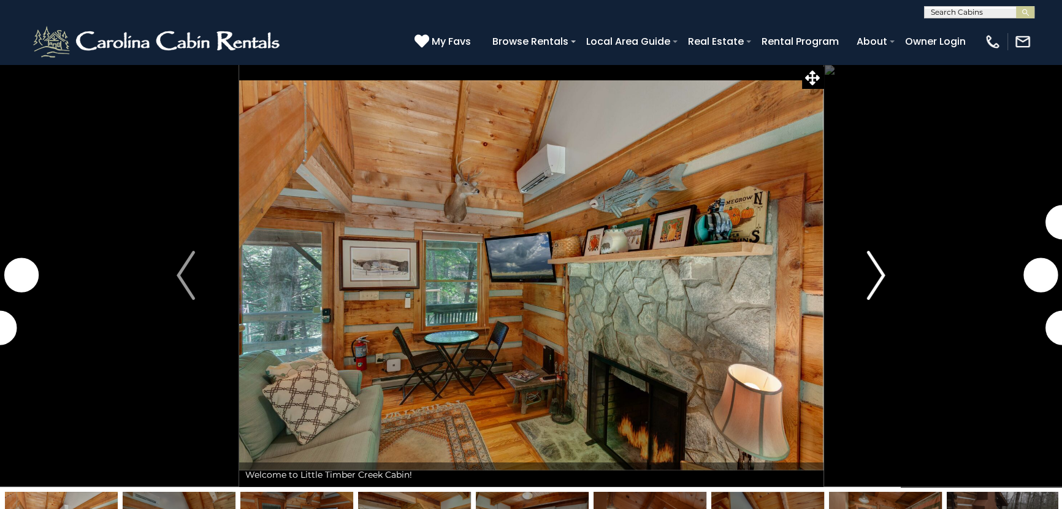
click at [868, 273] on img "Next" at bounding box center [876, 275] width 18 height 49
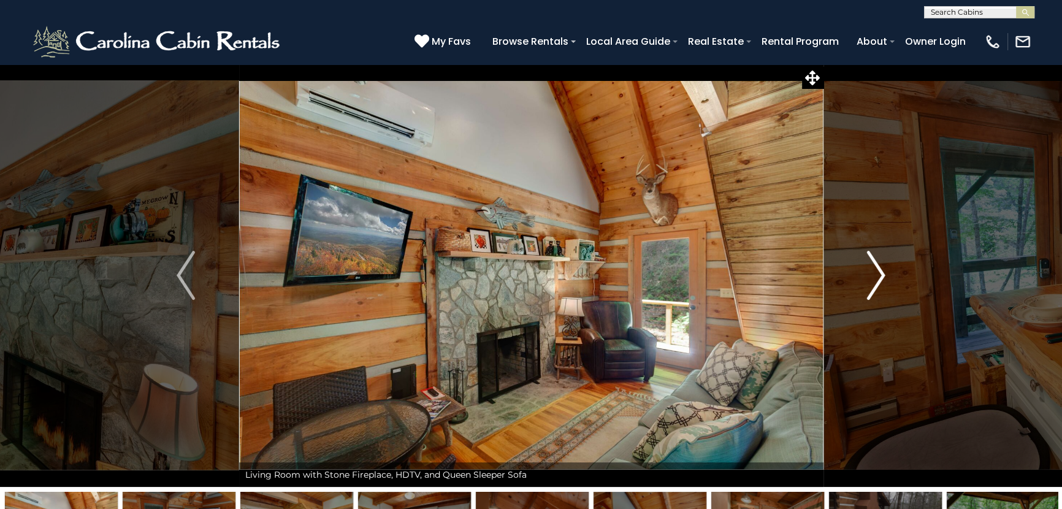
click at [882, 277] on img "Next" at bounding box center [876, 275] width 18 height 49
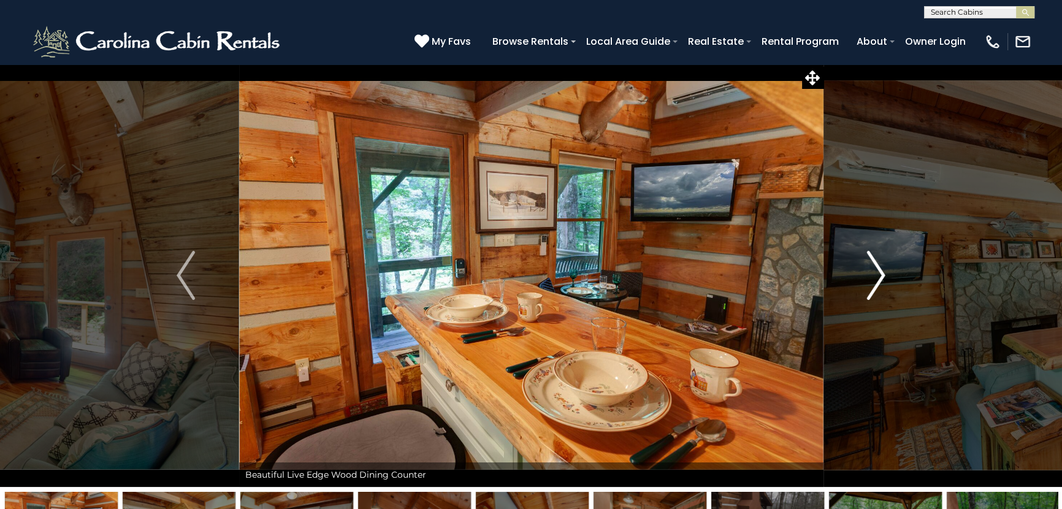
click at [882, 277] on img "Next" at bounding box center [876, 275] width 18 height 49
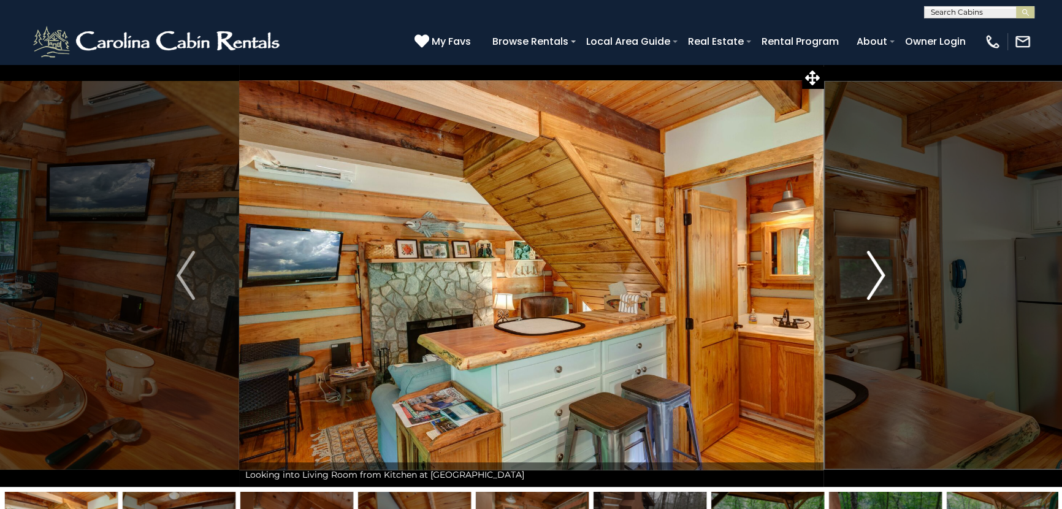
click at [882, 277] on img "Next" at bounding box center [876, 275] width 18 height 49
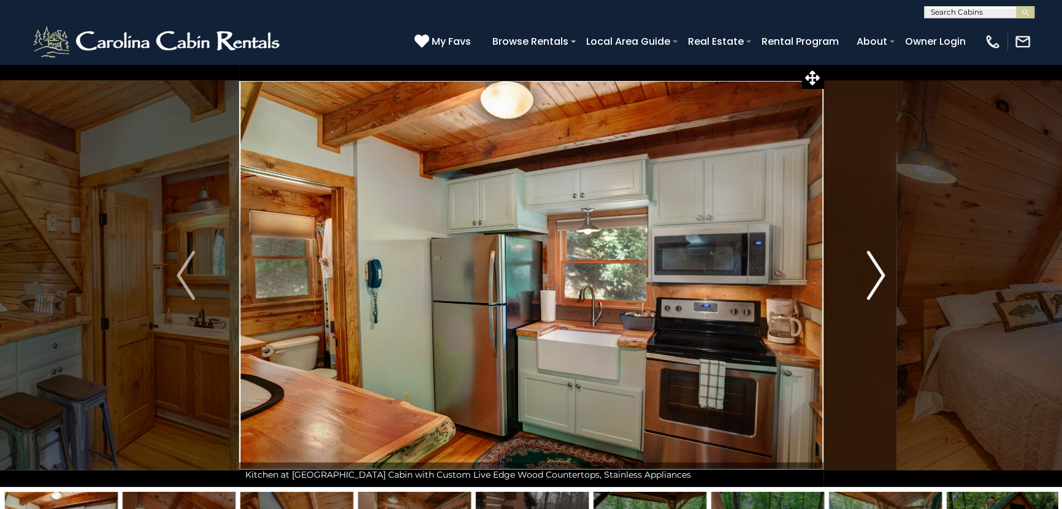
click at [882, 277] on img "Next" at bounding box center [876, 275] width 18 height 49
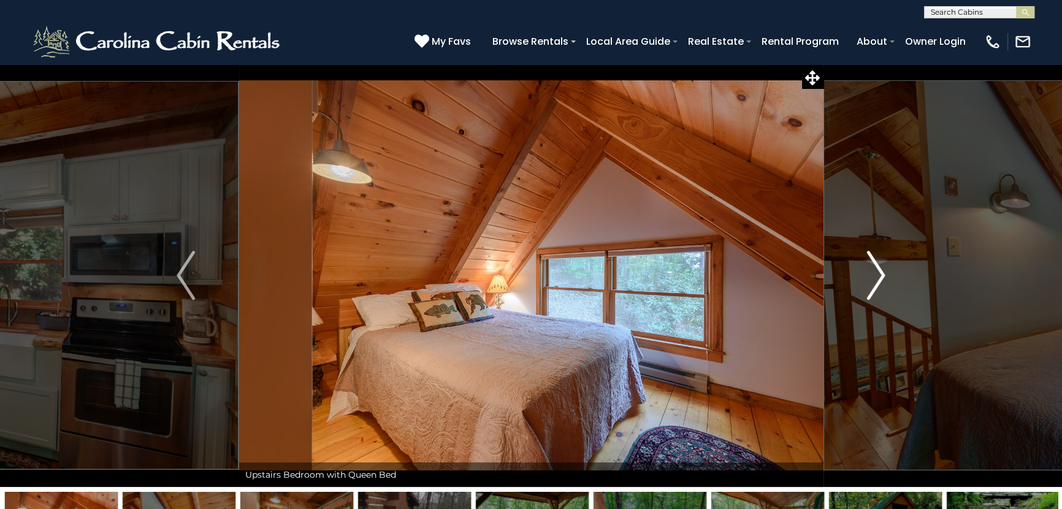
click at [882, 277] on img "Next" at bounding box center [876, 275] width 18 height 49
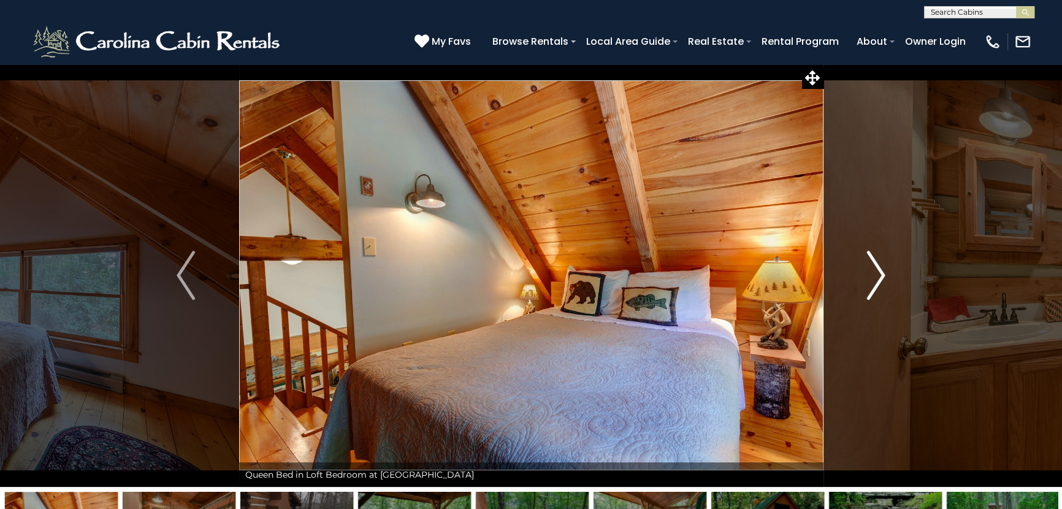
click at [882, 277] on img "Next" at bounding box center [876, 275] width 18 height 49
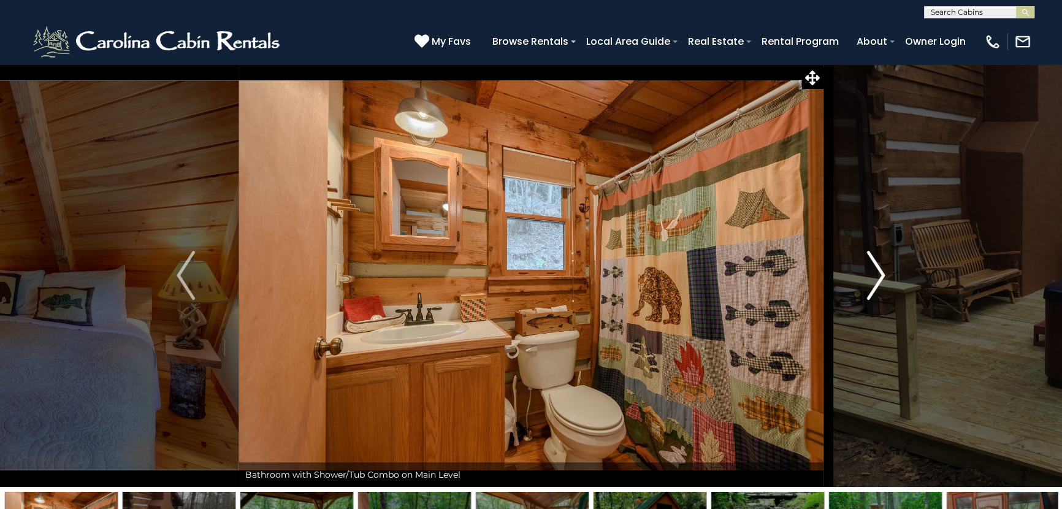
click at [882, 277] on img "Next" at bounding box center [876, 275] width 18 height 49
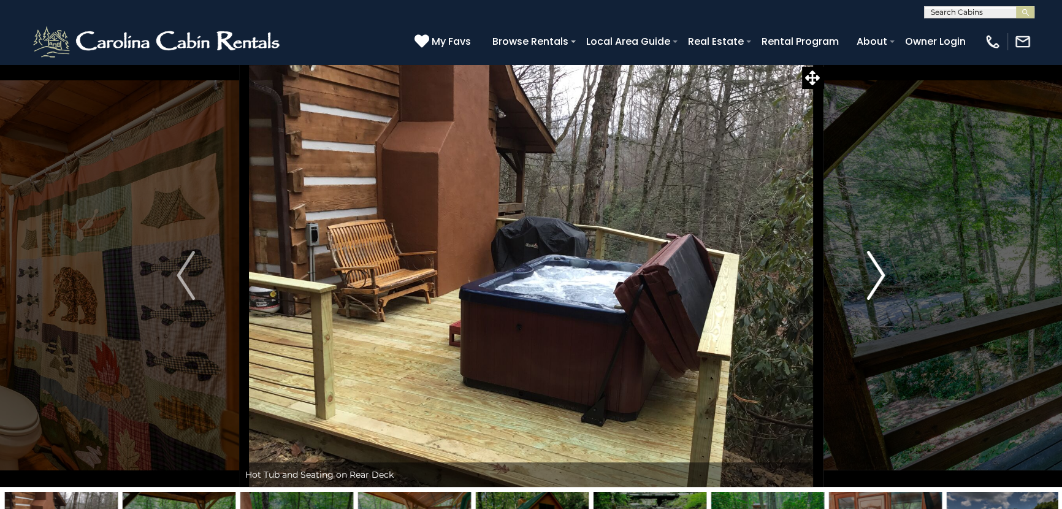
click at [882, 277] on img "Next" at bounding box center [876, 275] width 18 height 49
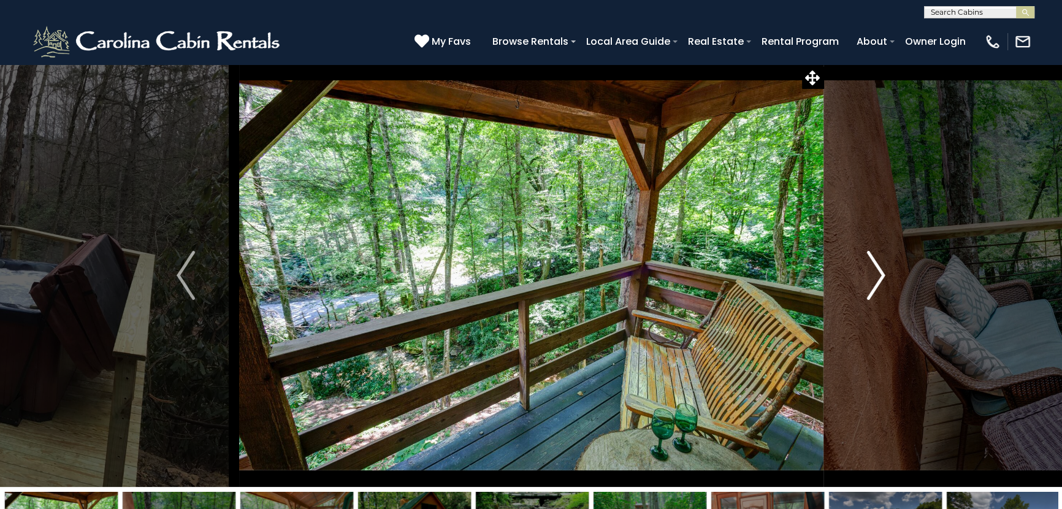
click at [882, 277] on img "Next" at bounding box center [876, 275] width 18 height 49
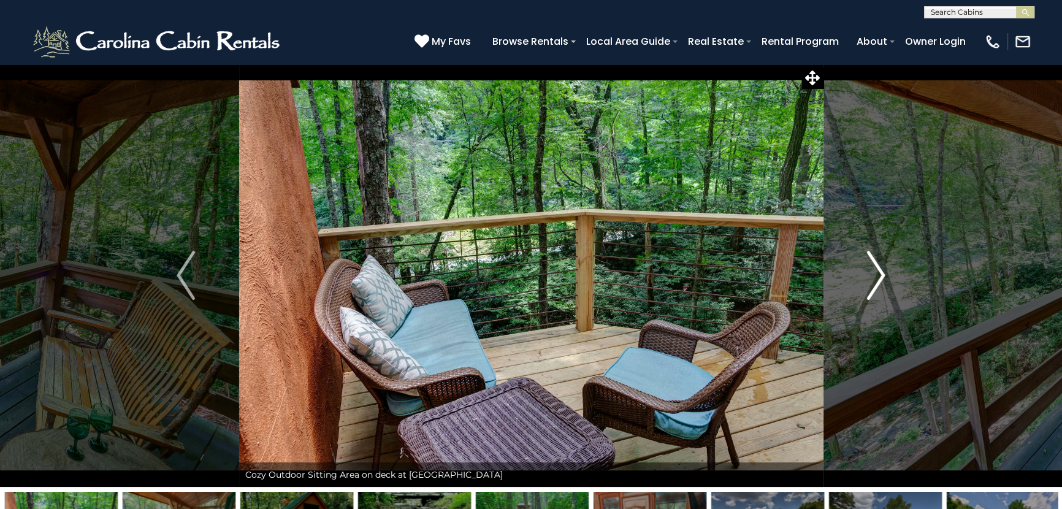
click at [882, 277] on img "Next" at bounding box center [876, 275] width 18 height 49
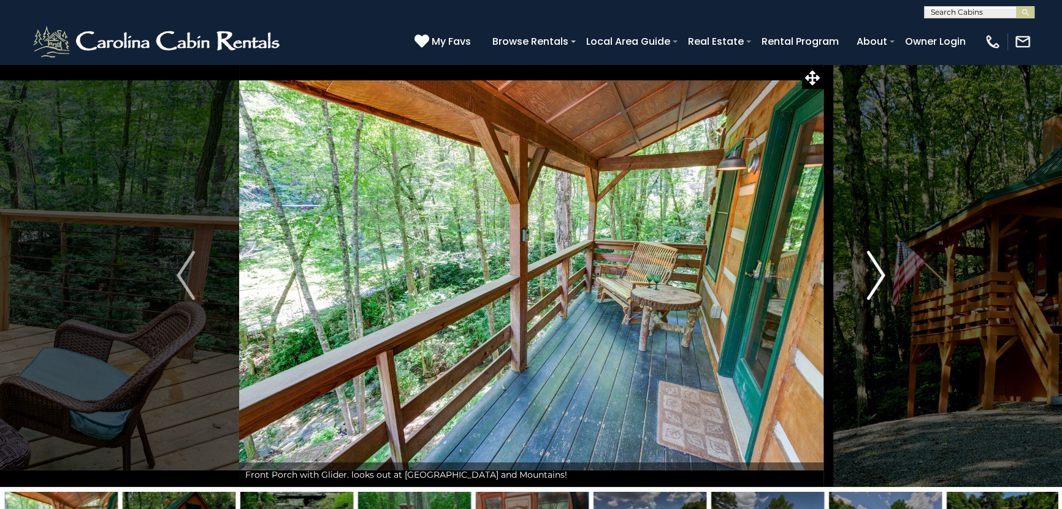
click at [882, 277] on img "Next" at bounding box center [876, 275] width 18 height 49
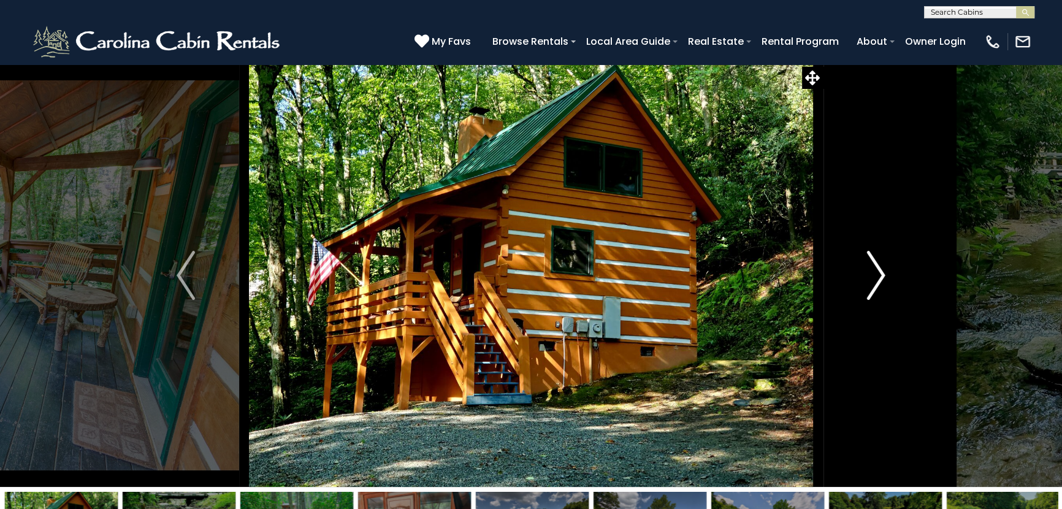
click at [882, 277] on img "Next" at bounding box center [876, 275] width 18 height 49
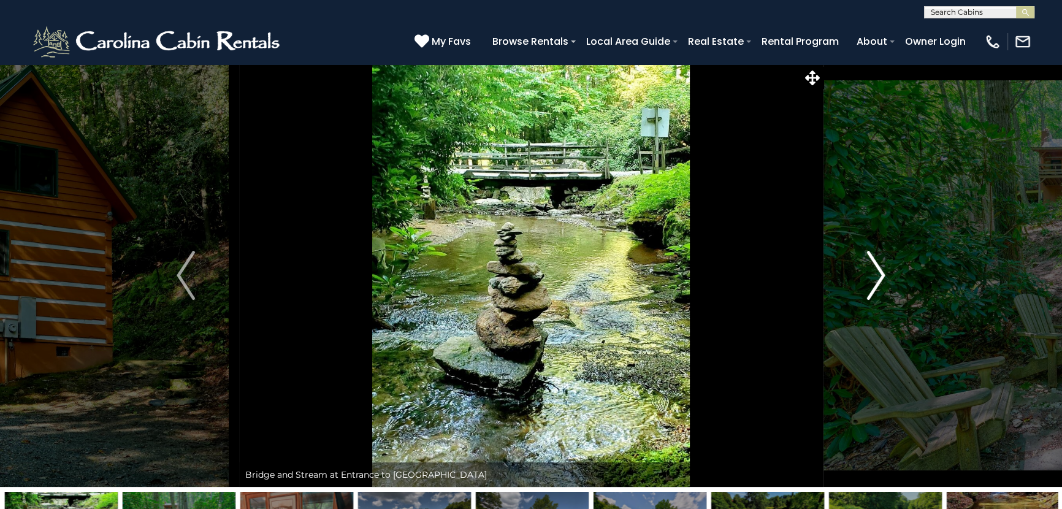
click at [882, 277] on img "Next" at bounding box center [876, 275] width 18 height 49
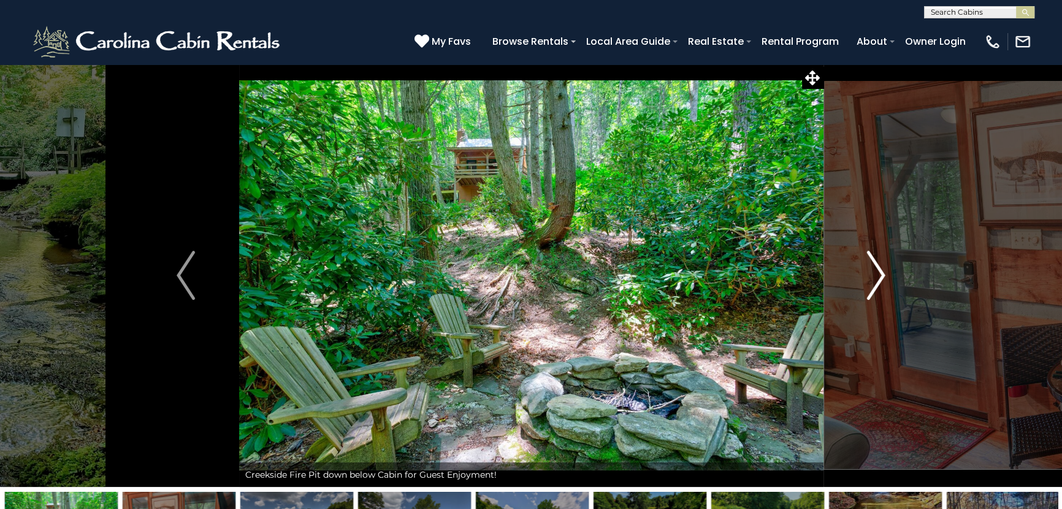
click at [882, 277] on img "Next" at bounding box center [876, 275] width 18 height 49
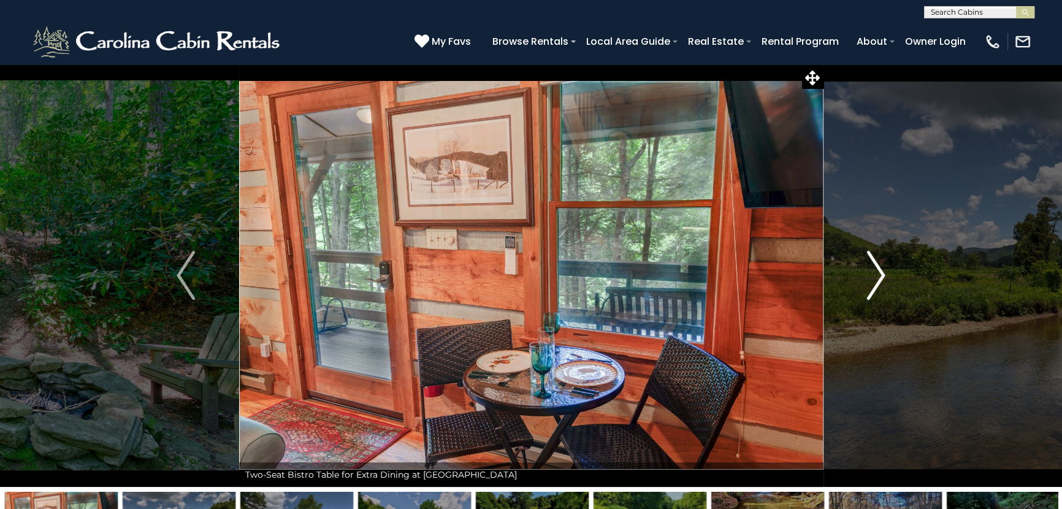
click at [882, 277] on img "Next" at bounding box center [876, 275] width 18 height 49
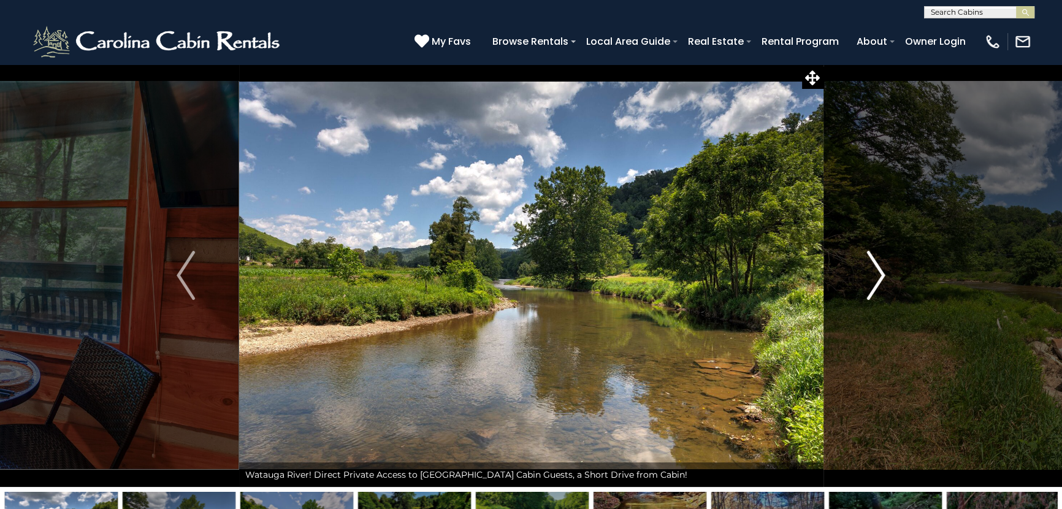
click at [882, 277] on img "Next" at bounding box center [876, 275] width 18 height 49
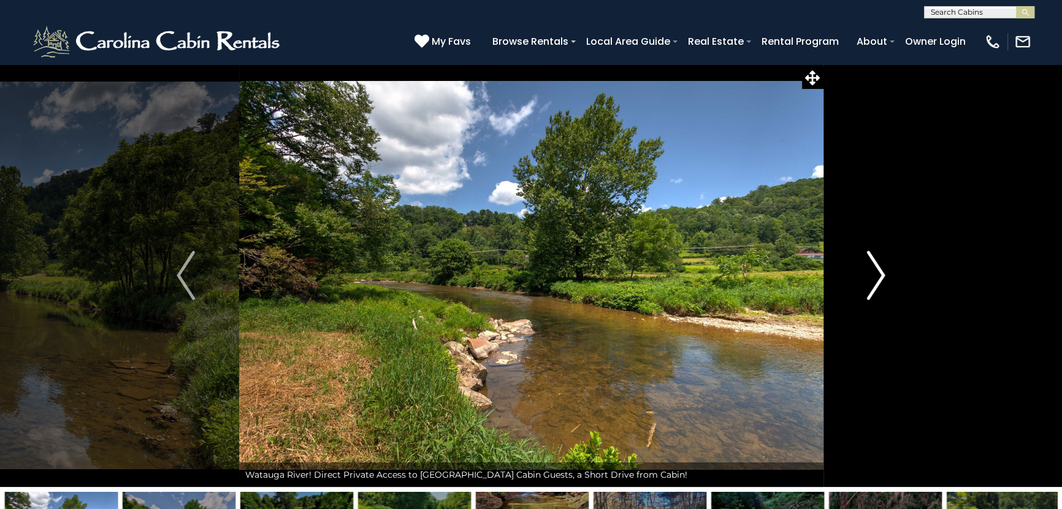
click at [882, 277] on img "Next" at bounding box center [876, 275] width 18 height 49
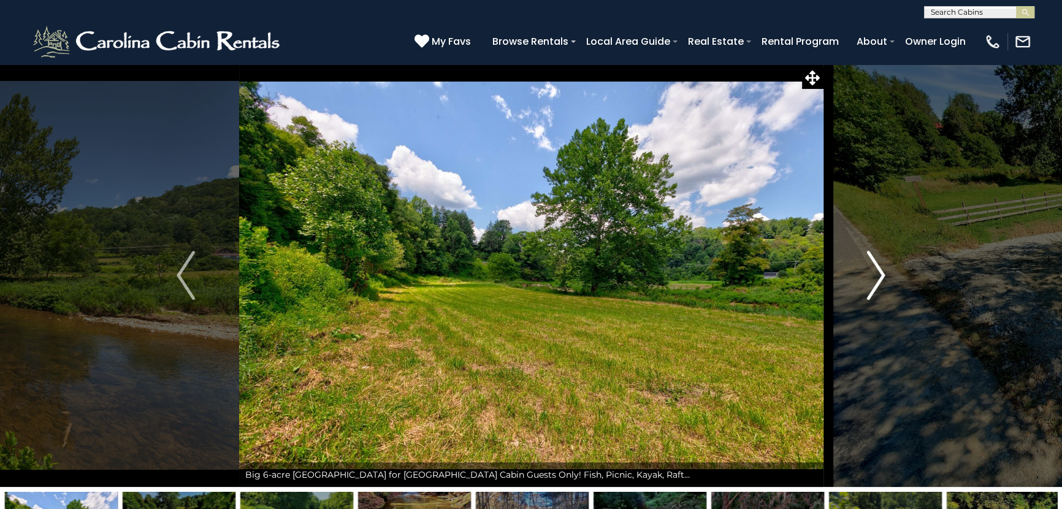
click at [882, 277] on img "Next" at bounding box center [876, 275] width 18 height 49
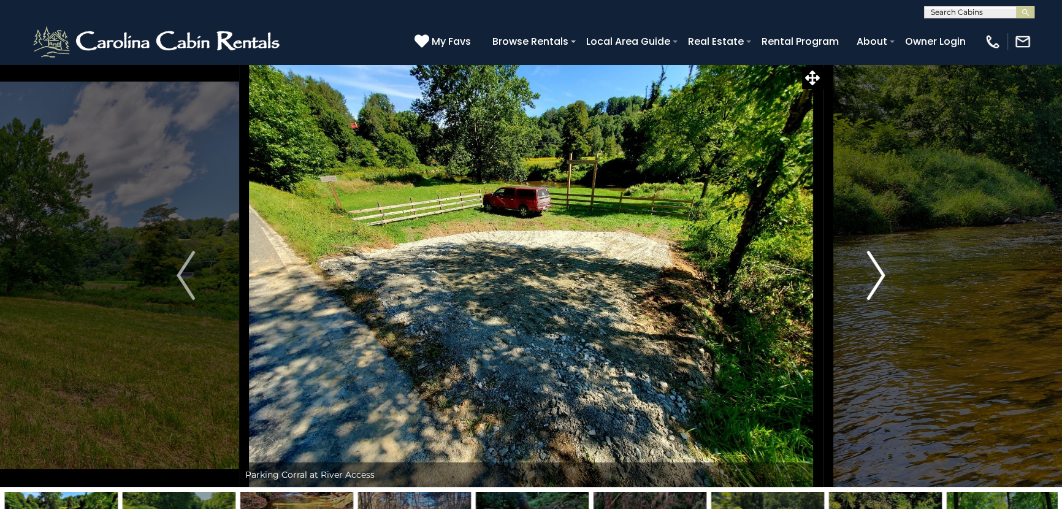
click at [883, 275] on img "Next" at bounding box center [876, 275] width 18 height 49
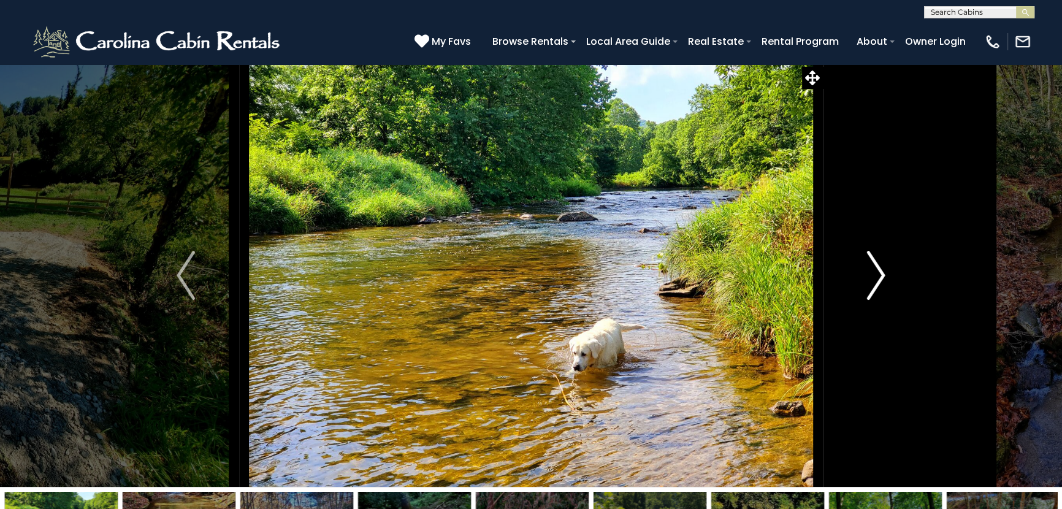
click at [883, 275] on img "Next" at bounding box center [876, 275] width 18 height 49
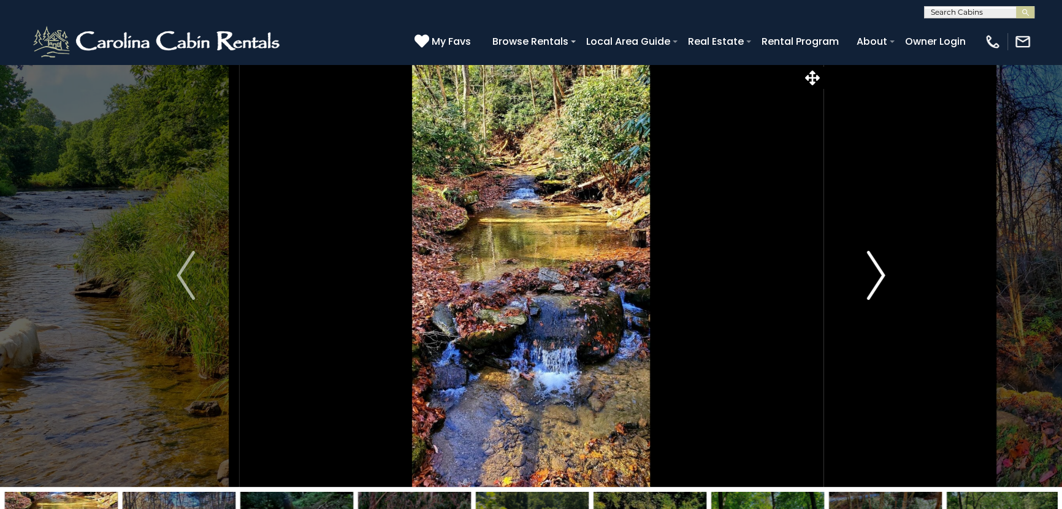
click at [883, 275] on img "Next" at bounding box center [876, 275] width 18 height 49
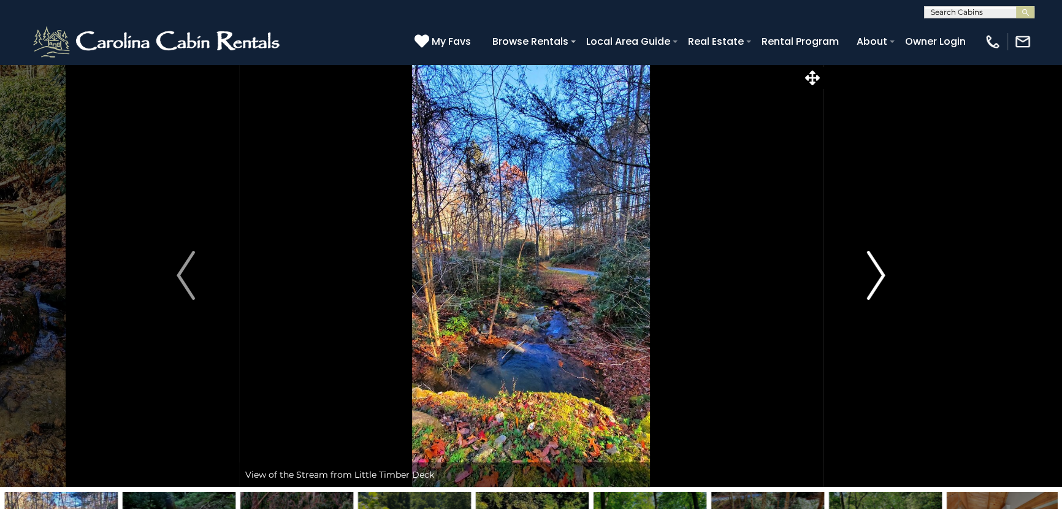
click at [883, 275] on img "Next" at bounding box center [876, 275] width 18 height 49
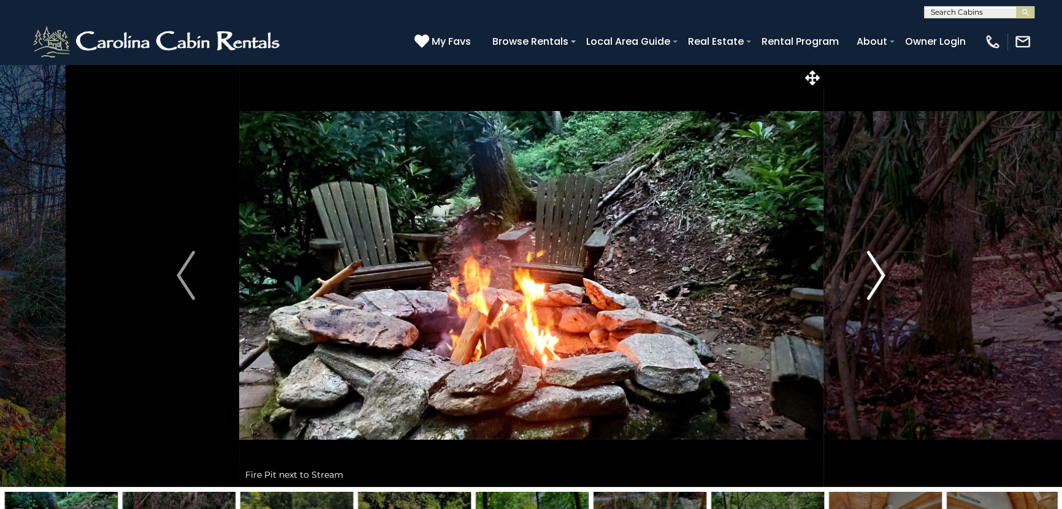
click at [883, 275] on img "Next" at bounding box center [876, 275] width 18 height 49
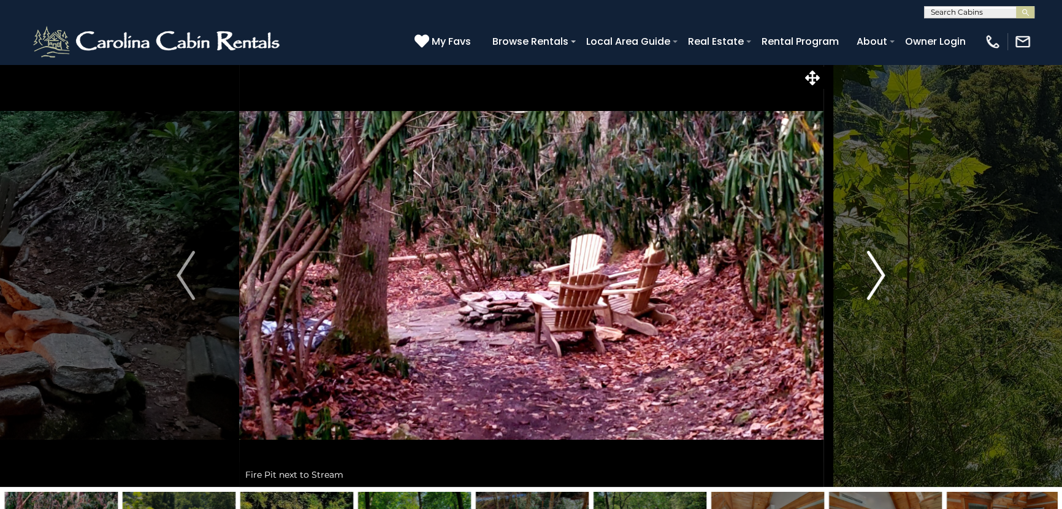
click at [883, 275] on img "Next" at bounding box center [876, 275] width 18 height 49
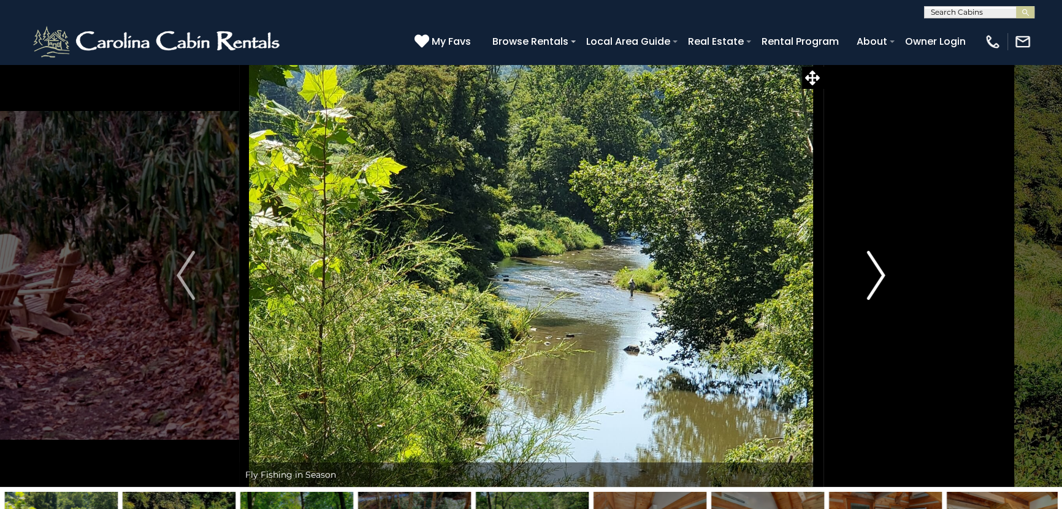
click at [883, 275] on img "Next" at bounding box center [876, 275] width 18 height 49
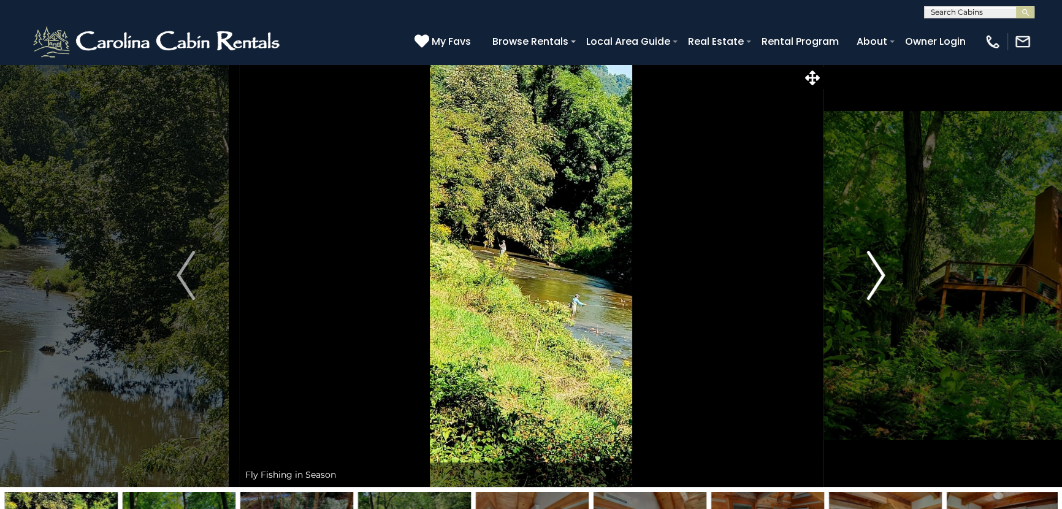
click at [883, 275] on img "Next" at bounding box center [876, 275] width 18 height 49
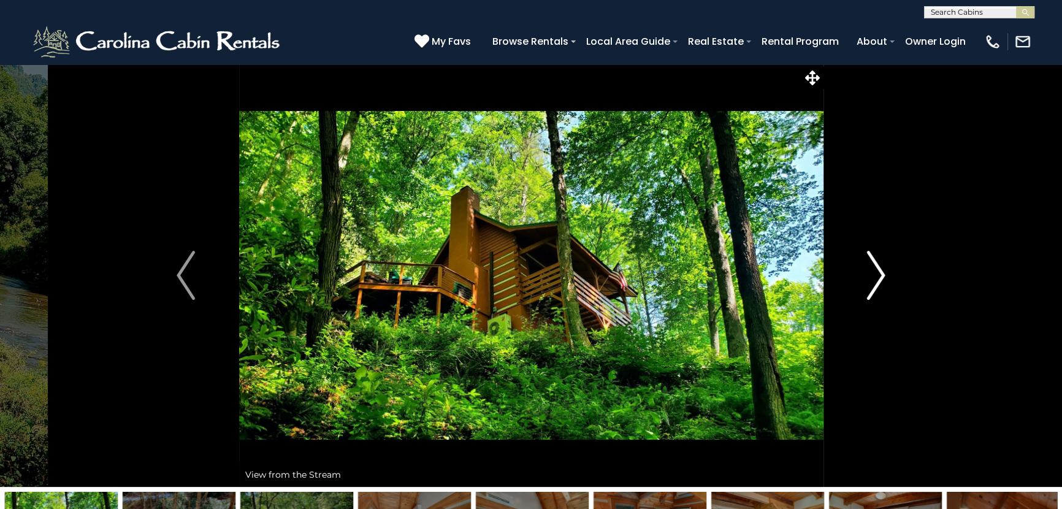
click at [883, 275] on img "Next" at bounding box center [876, 275] width 18 height 49
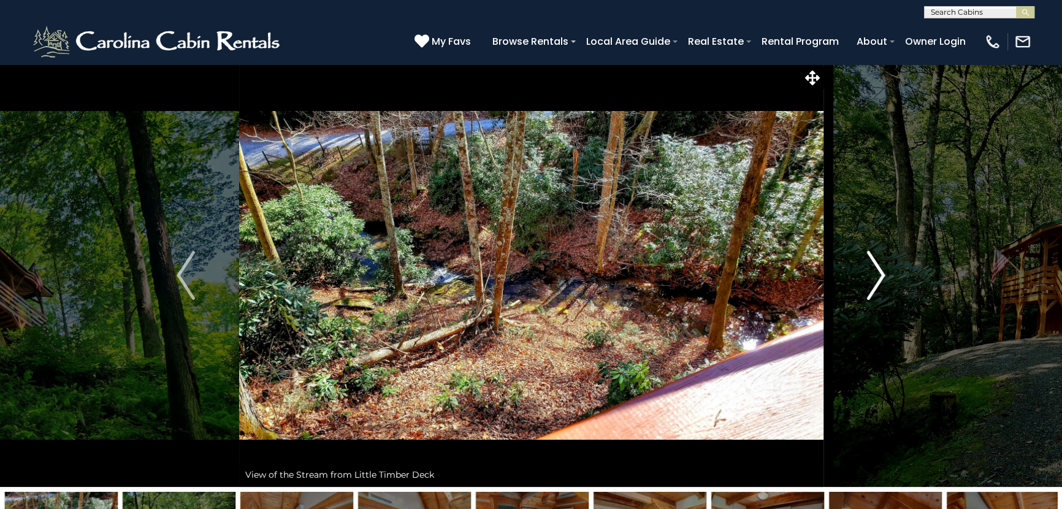
click at [883, 275] on img "Next" at bounding box center [876, 275] width 18 height 49
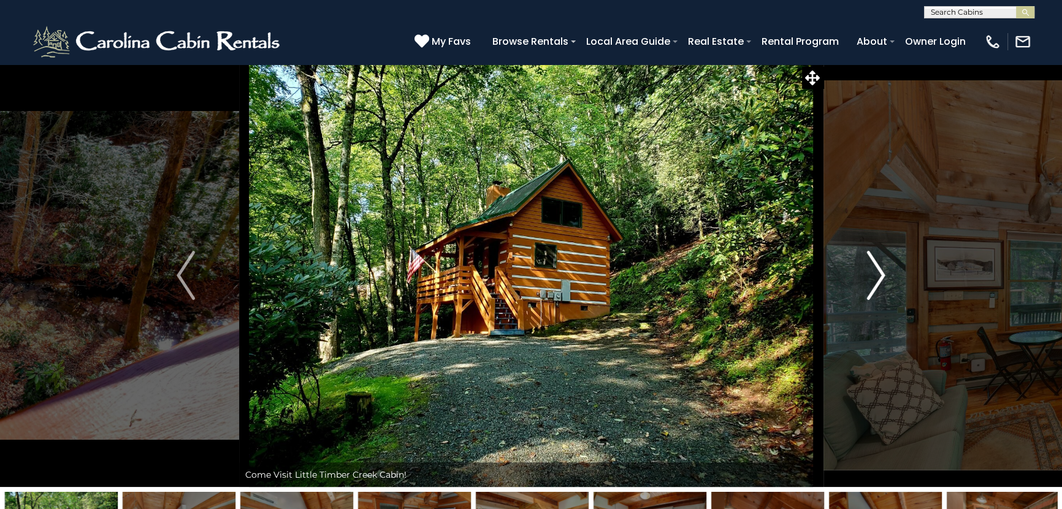
click at [883, 275] on img "Next" at bounding box center [876, 275] width 18 height 49
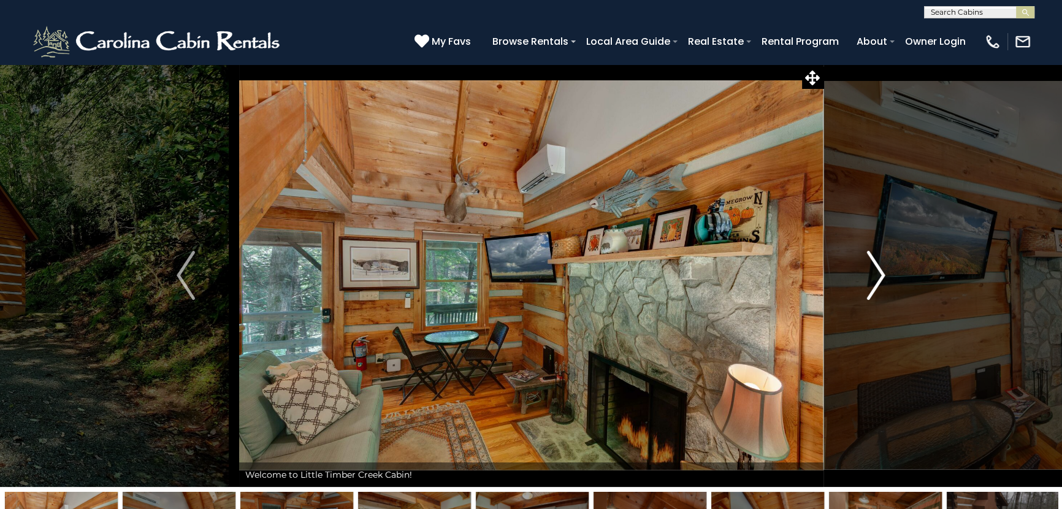
click at [883, 275] on img "Next" at bounding box center [876, 275] width 18 height 49
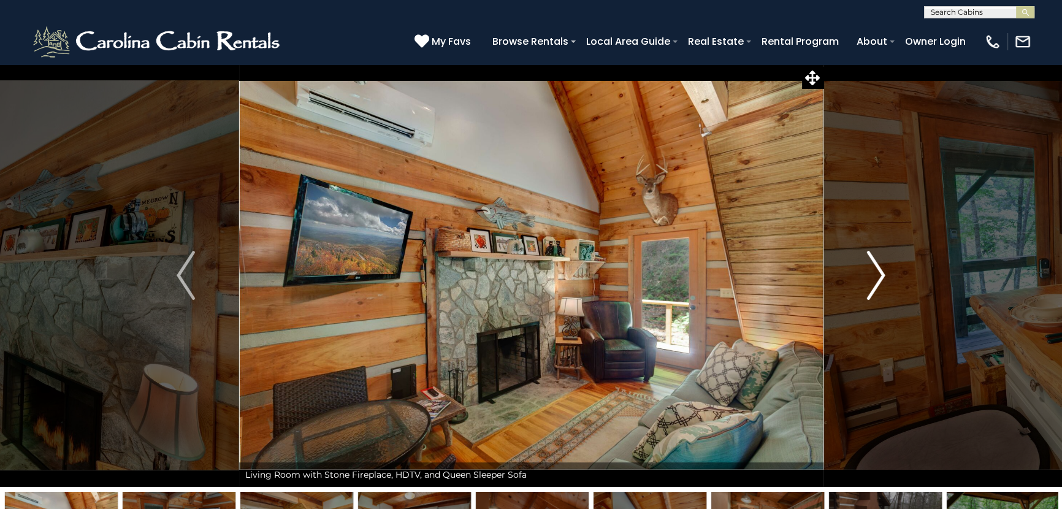
click at [883, 275] on img "Next" at bounding box center [876, 275] width 18 height 49
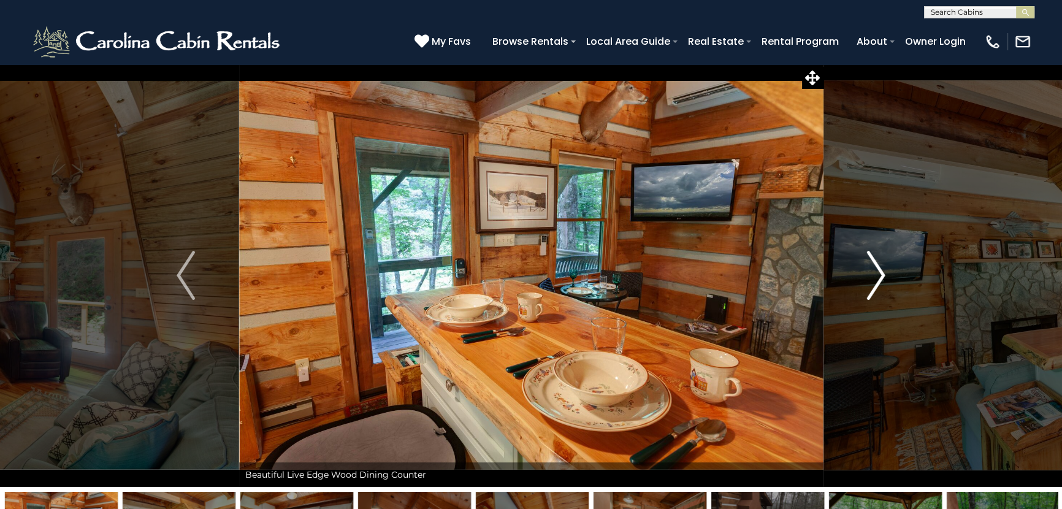
click at [883, 275] on img "Next" at bounding box center [876, 275] width 18 height 49
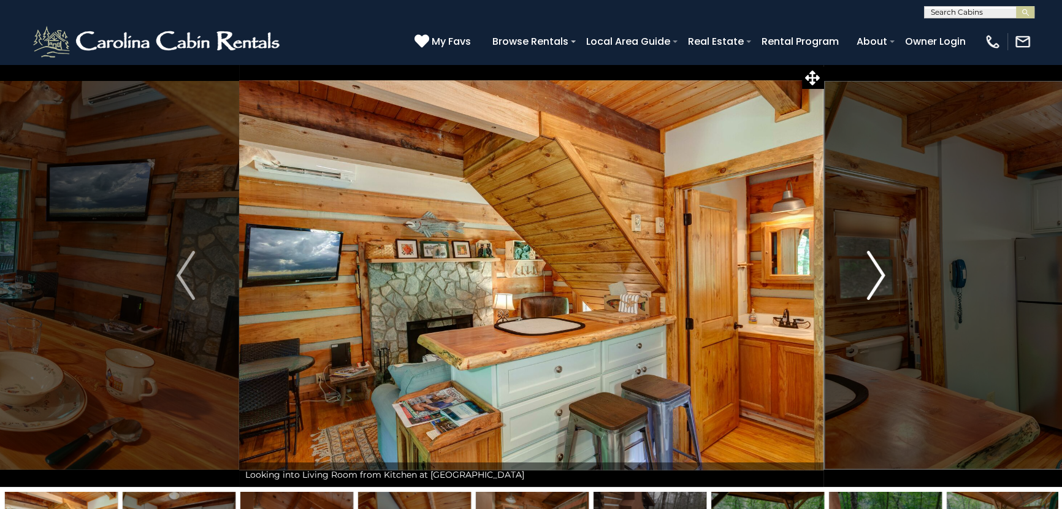
click at [883, 275] on img "Next" at bounding box center [876, 275] width 18 height 49
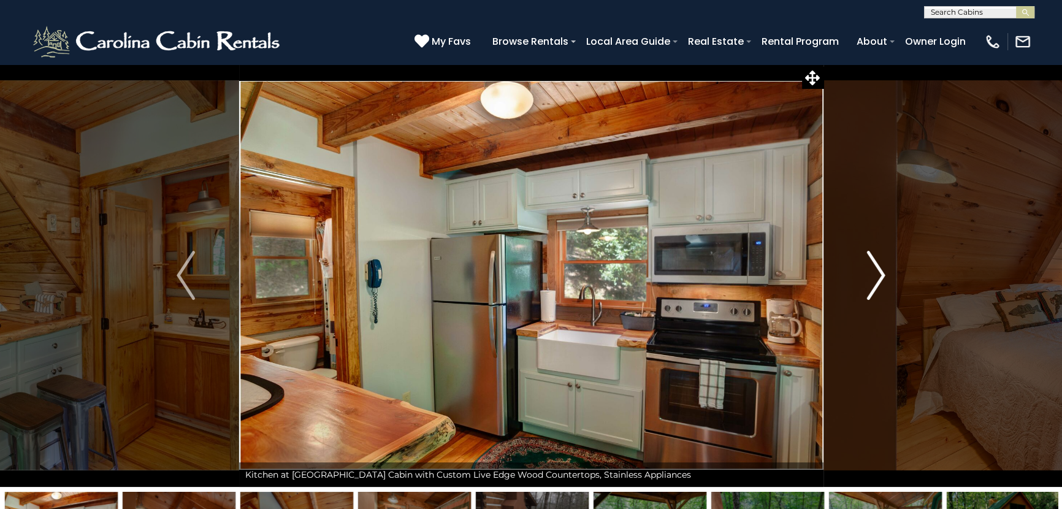
click at [883, 275] on img "Next" at bounding box center [876, 275] width 18 height 49
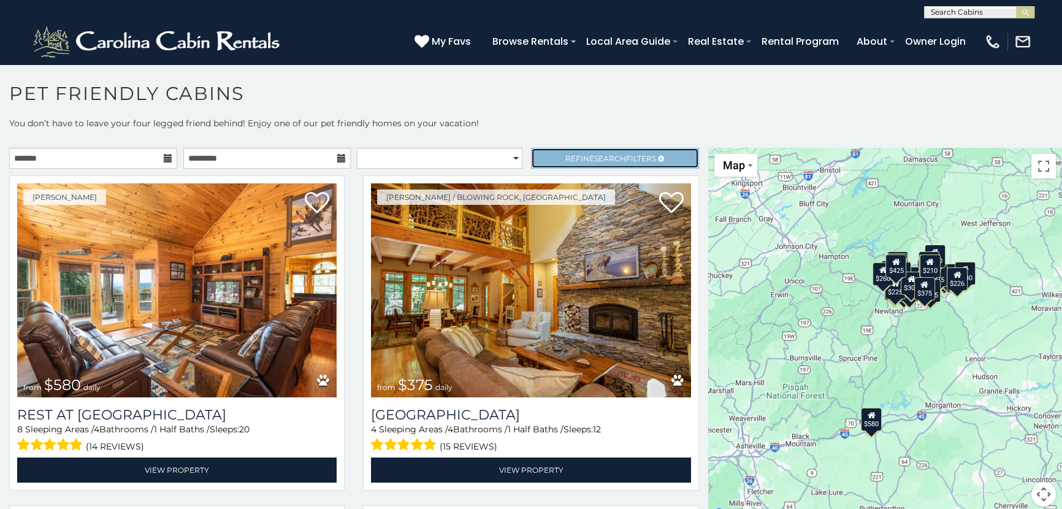
click at [643, 154] on span "Refine Search Filters" at bounding box center [610, 158] width 91 height 9
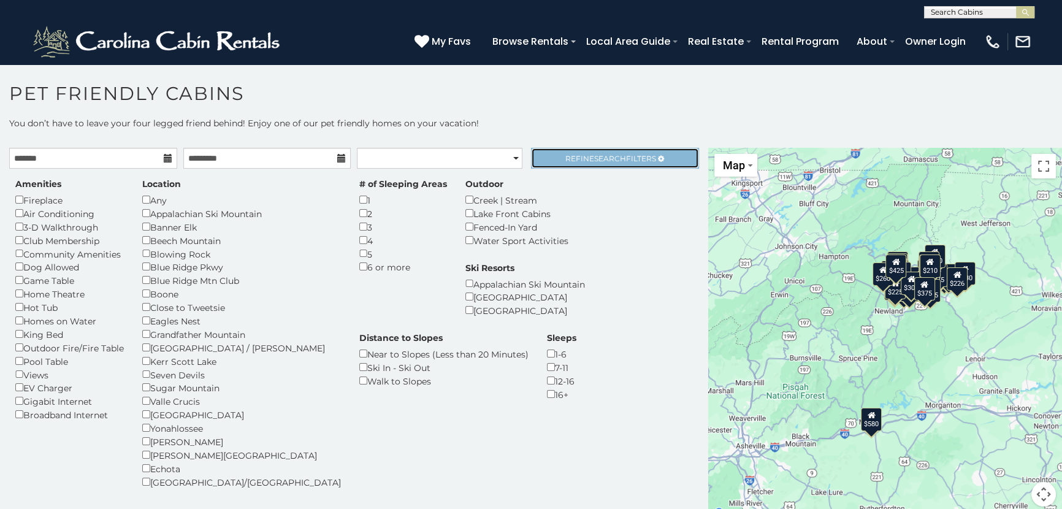
click at [579, 154] on span "Refine Search Filters" at bounding box center [610, 158] width 91 height 9
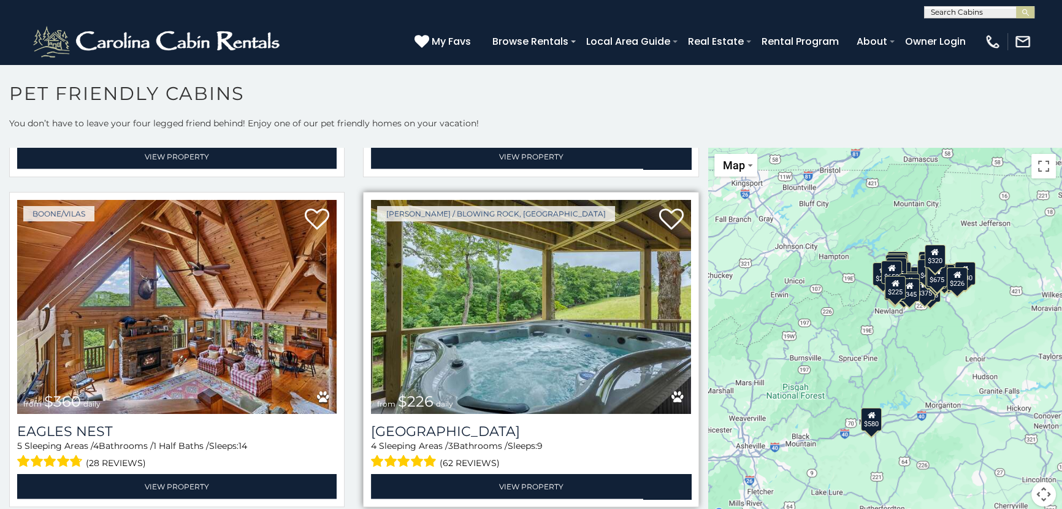
scroll to position [3789, 0]
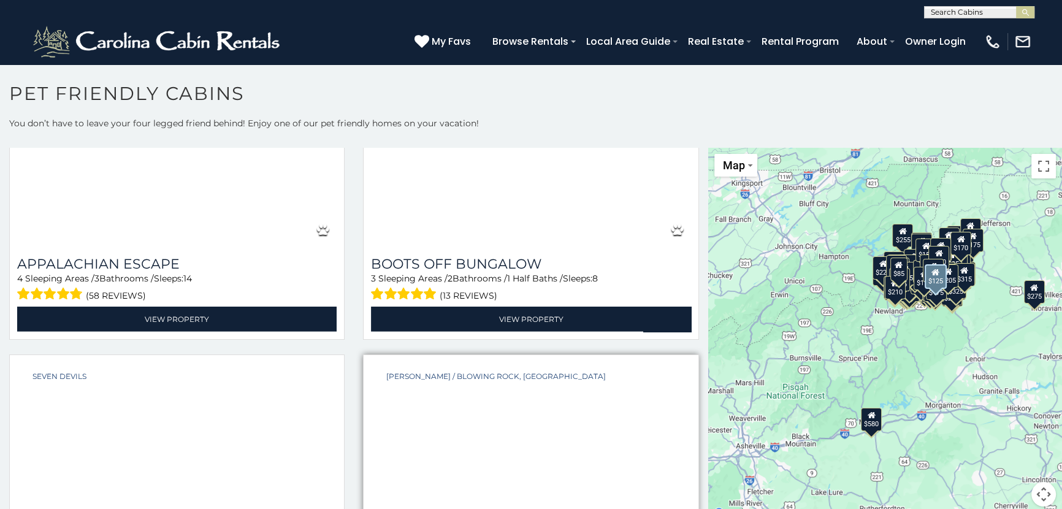
scroll to position [15977, 0]
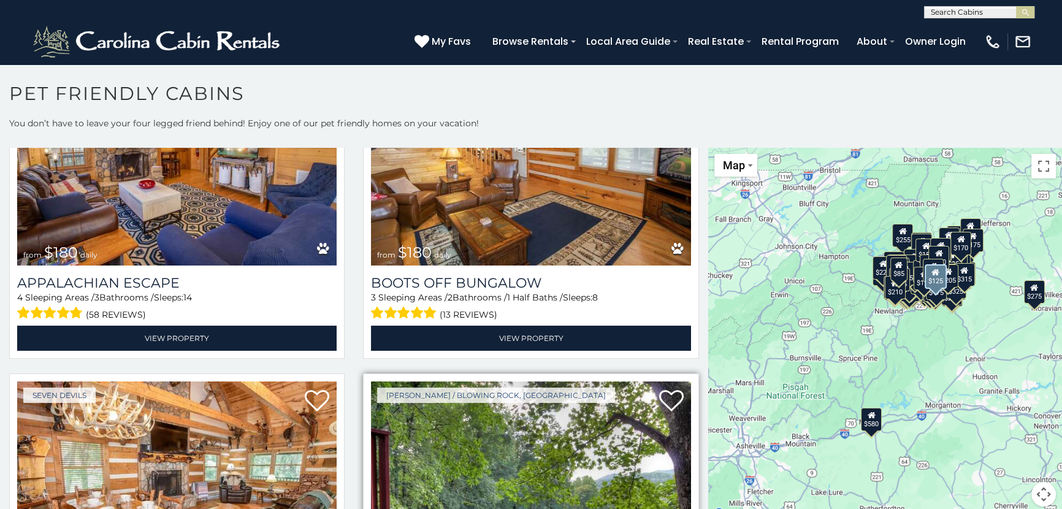
click at [514, 381] on img at bounding box center [530, 488] width 319 height 214
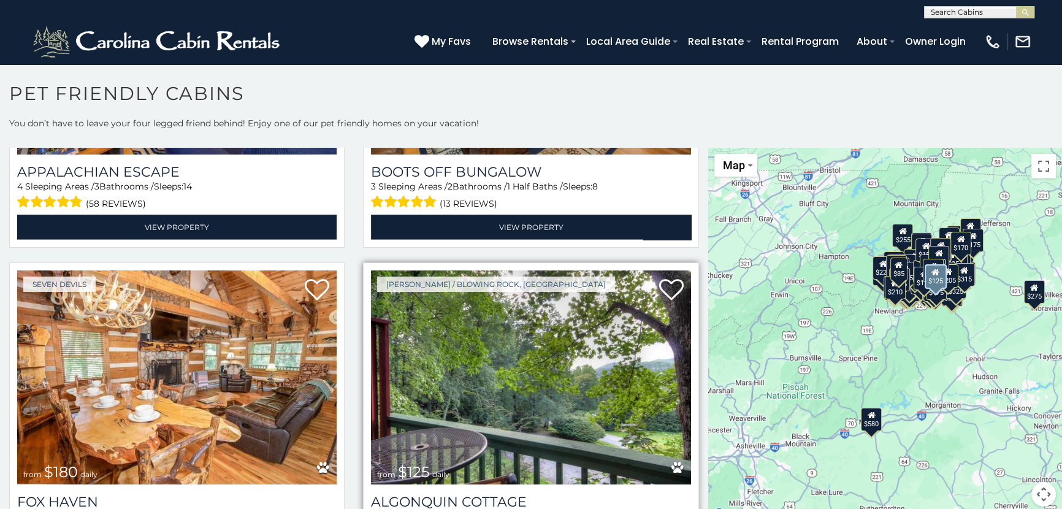
scroll to position [16089, 0]
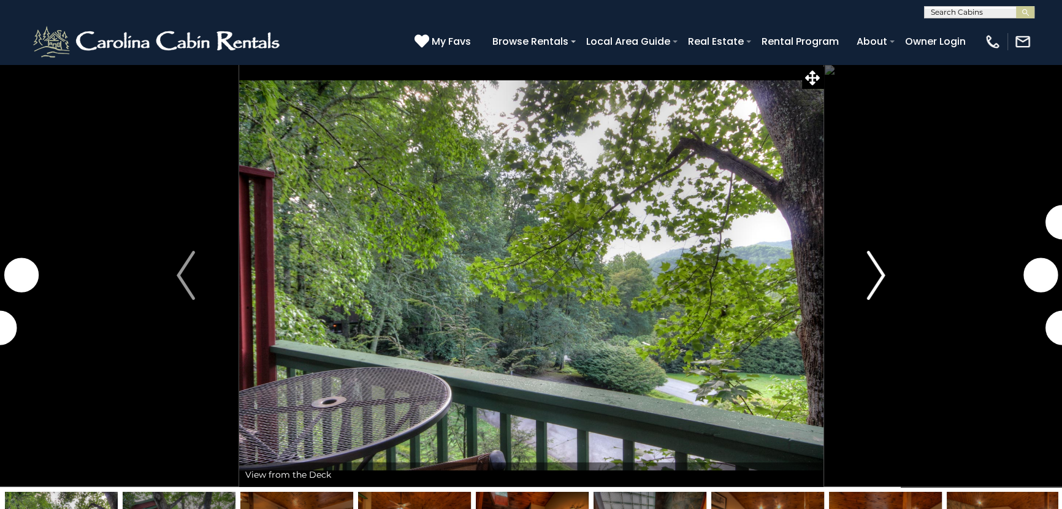
click at [863, 281] on button "Next" at bounding box center [876, 275] width 106 height 423
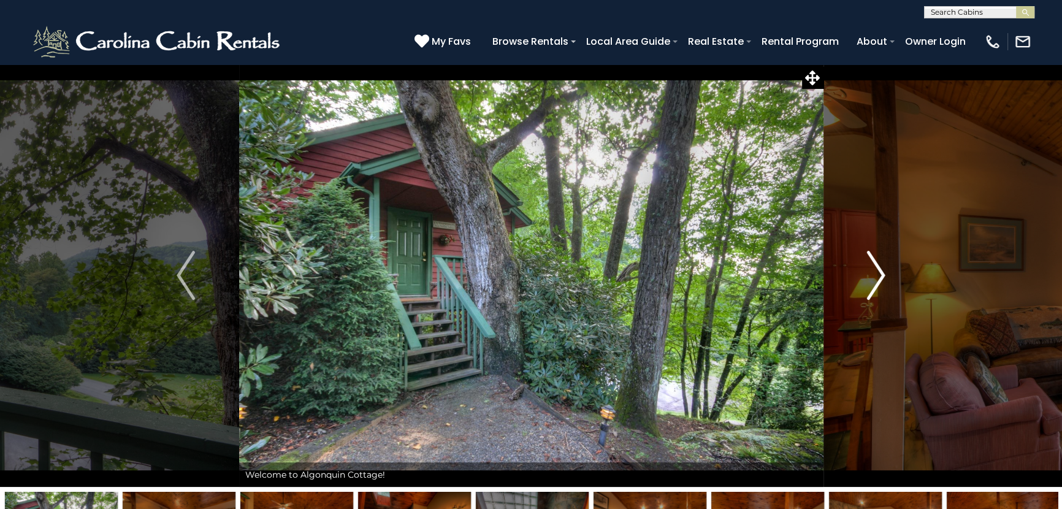
click at [861, 280] on button "Next" at bounding box center [876, 275] width 106 height 423
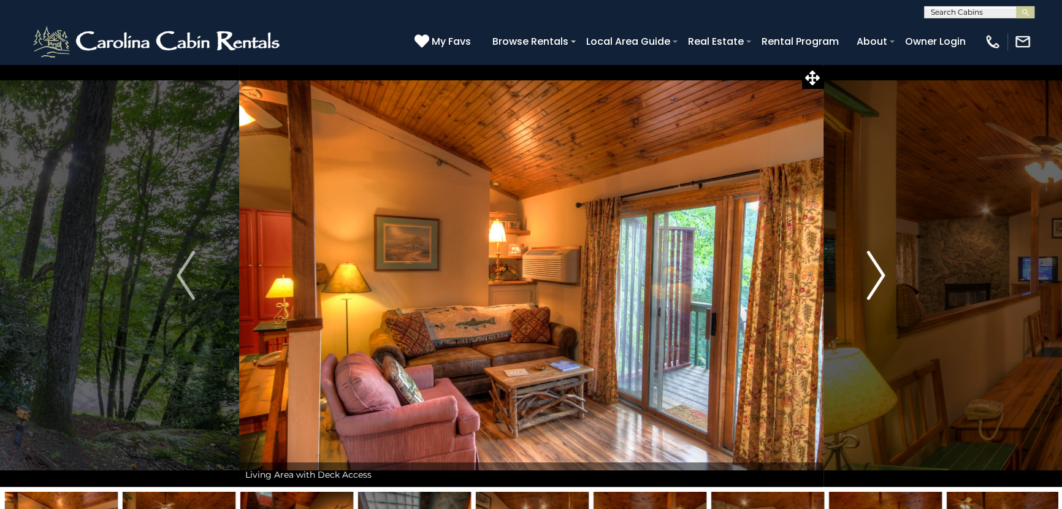
click at [861, 280] on button "Next" at bounding box center [876, 275] width 106 height 423
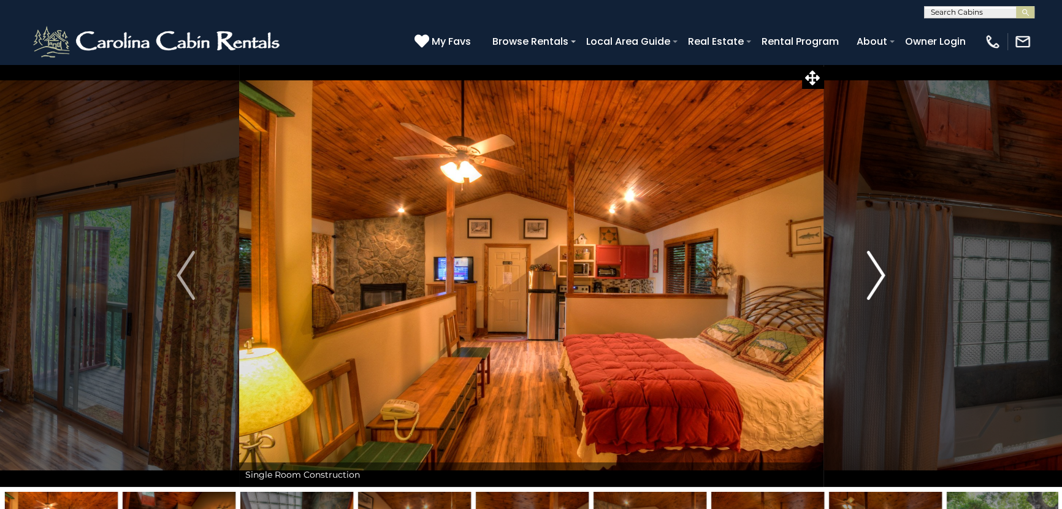
click at [861, 280] on button "Next" at bounding box center [876, 275] width 106 height 423
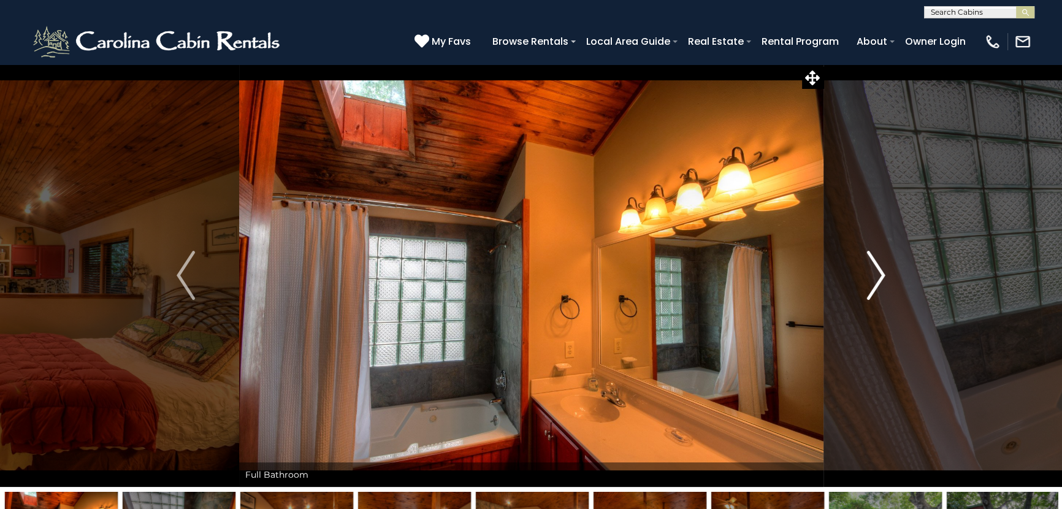
click at [861, 280] on button "Next" at bounding box center [876, 275] width 106 height 423
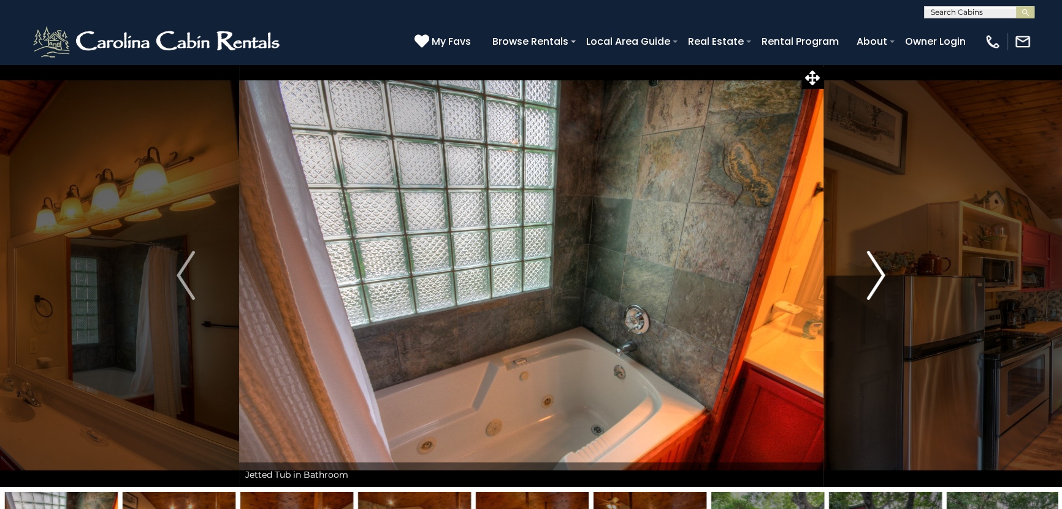
click at [861, 280] on button "Next" at bounding box center [876, 275] width 106 height 423
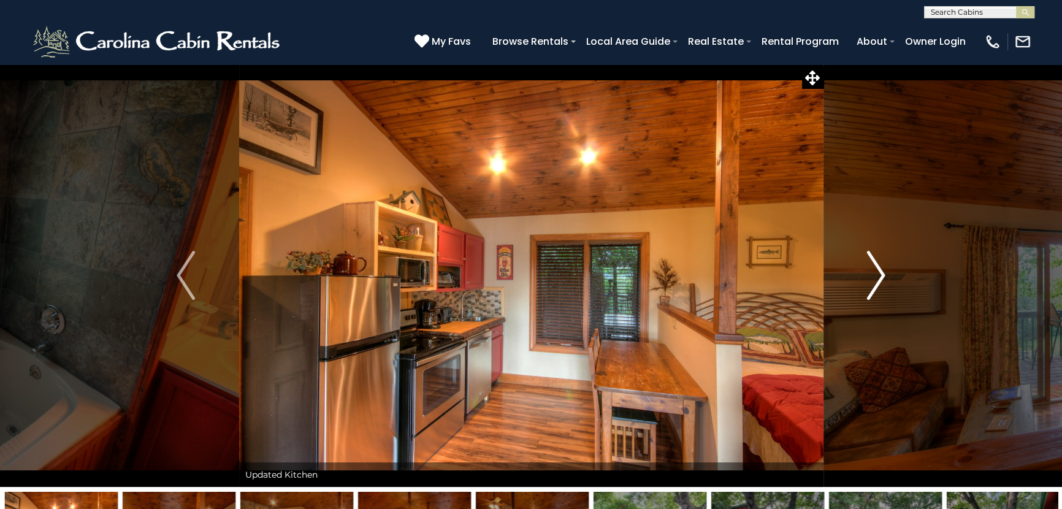
click at [861, 280] on button "Next" at bounding box center [876, 275] width 106 height 423
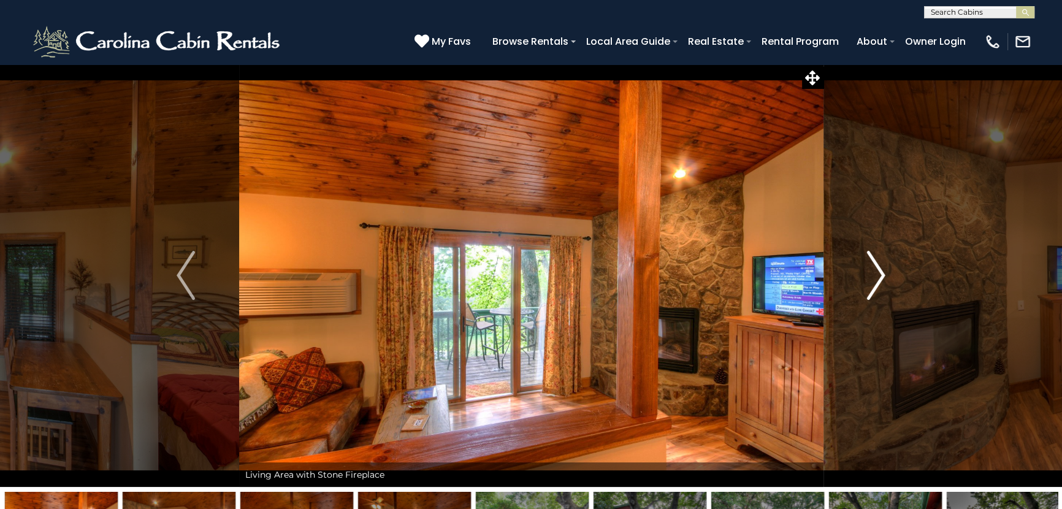
click at [861, 280] on button "Next" at bounding box center [876, 275] width 106 height 423
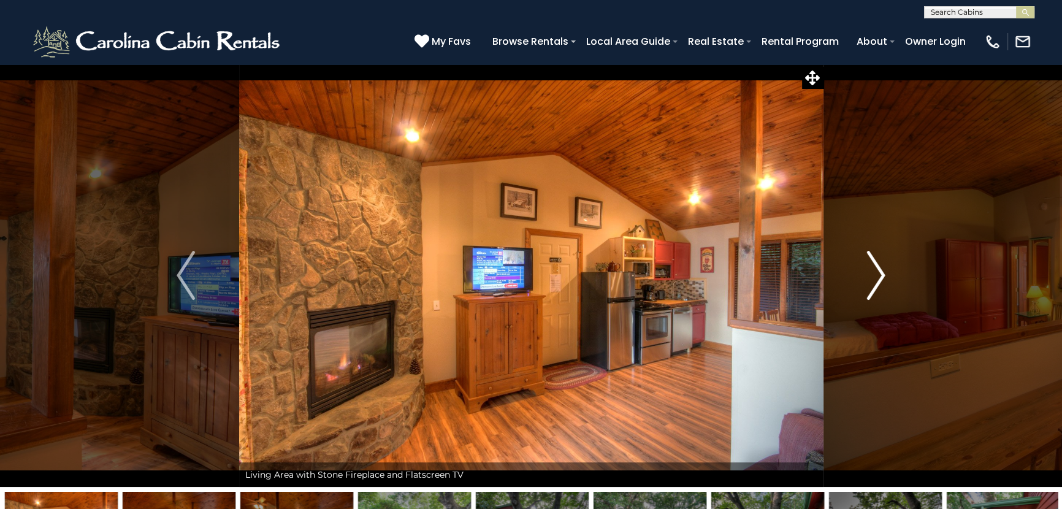
click at [861, 280] on button "Next" at bounding box center [876, 275] width 106 height 423
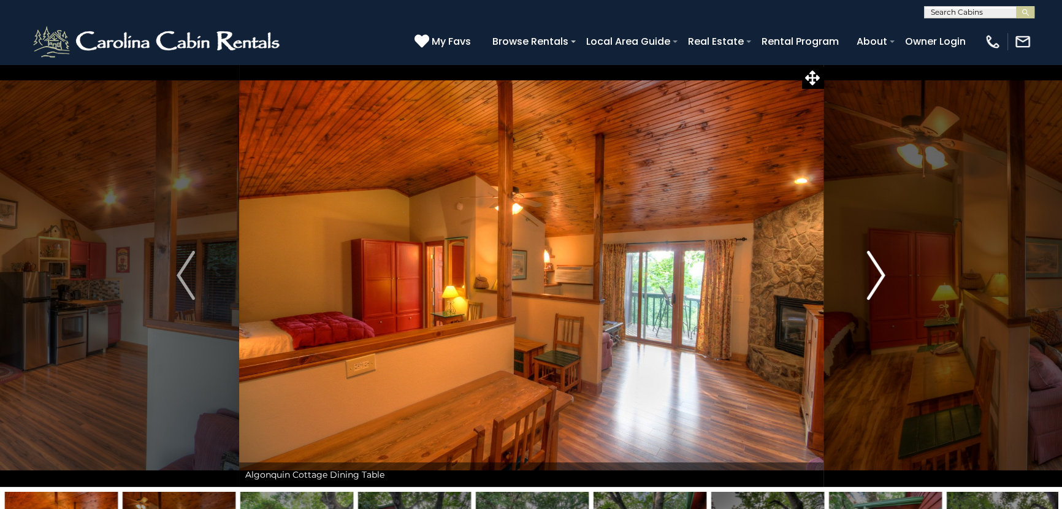
click at [861, 280] on button "Next" at bounding box center [876, 275] width 106 height 423
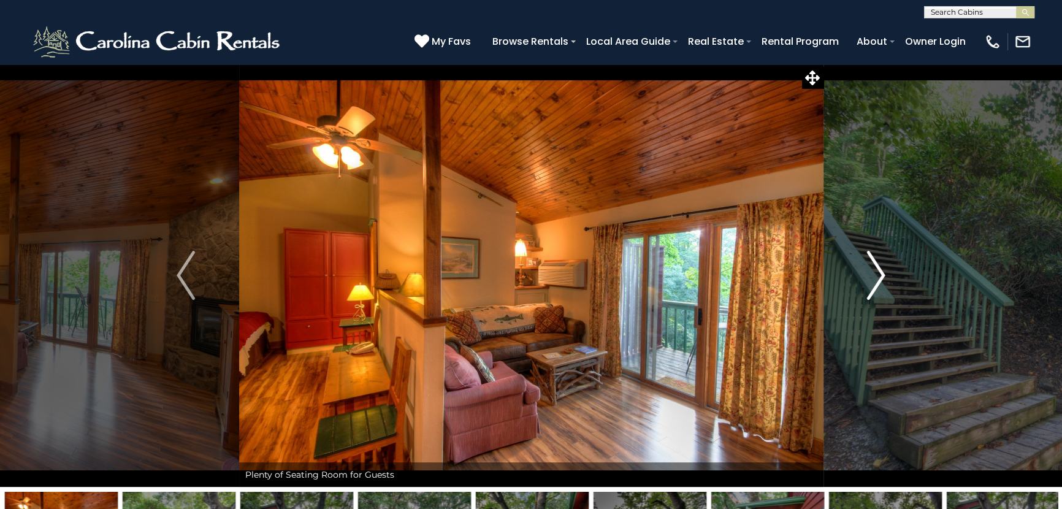
click at [861, 280] on button "Next" at bounding box center [876, 275] width 106 height 423
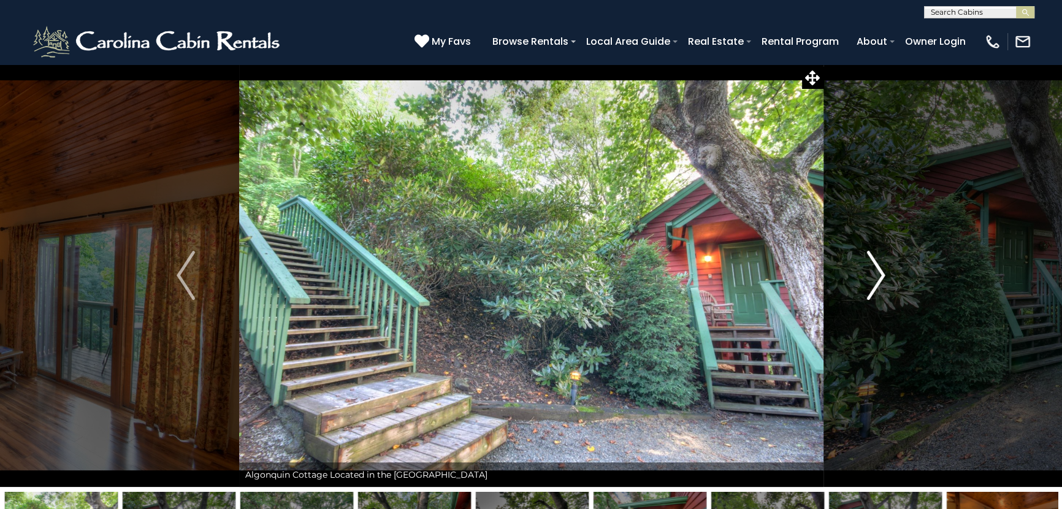
click at [861, 280] on button "Next" at bounding box center [876, 275] width 106 height 423
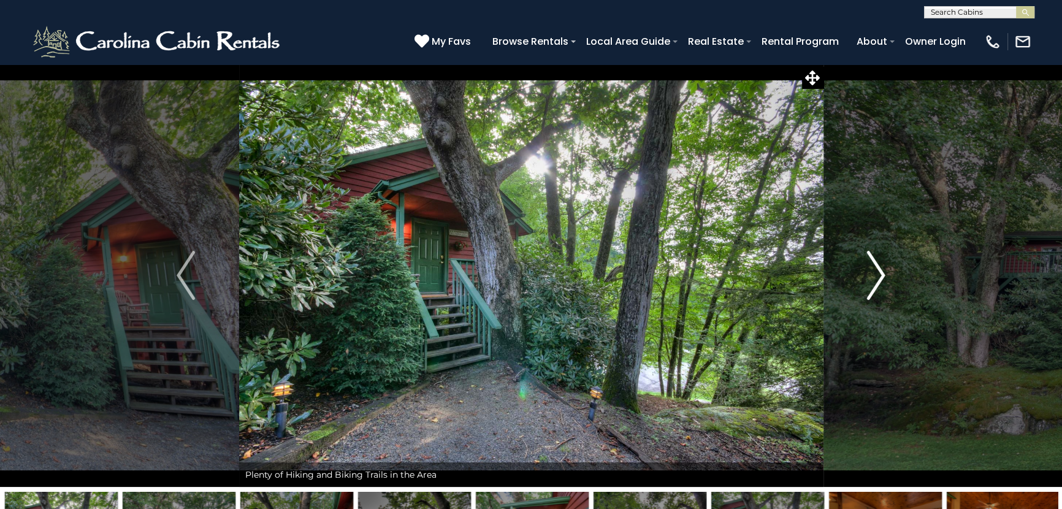
click at [868, 275] on img "Next" at bounding box center [876, 275] width 18 height 49
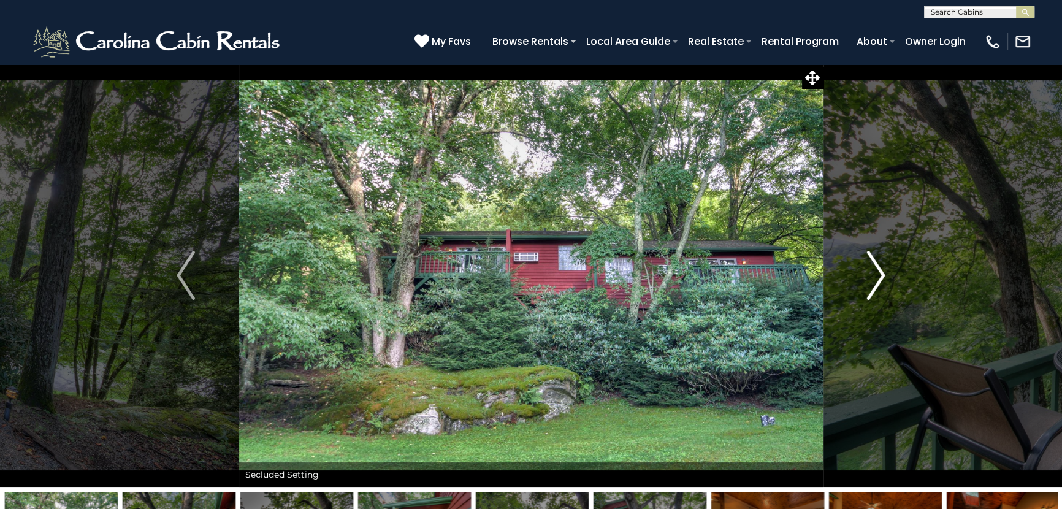
click at [868, 275] on img "Next" at bounding box center [876, 275] width 18 height 49
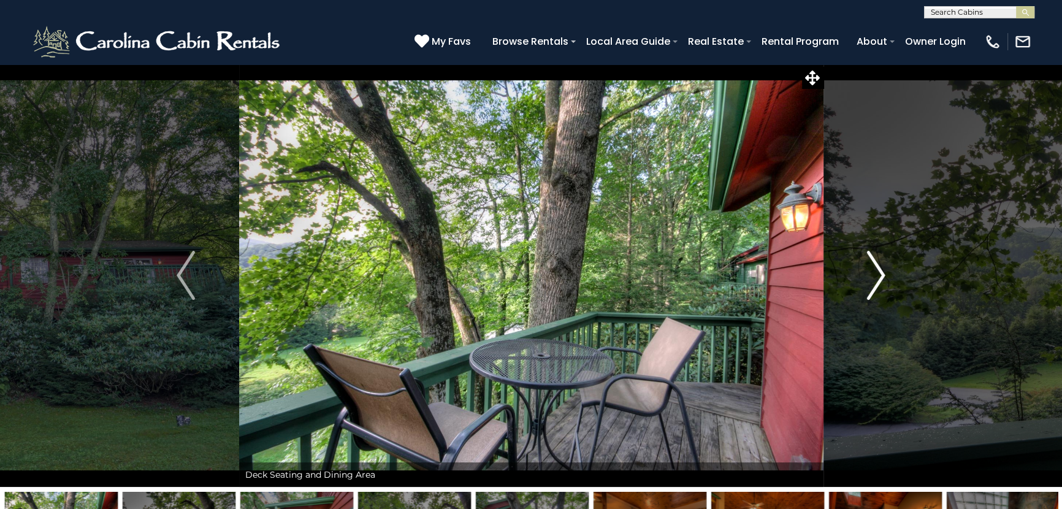
click at [868, 275] on img "Next" at bounding box center [876, 275] width 18 height 49
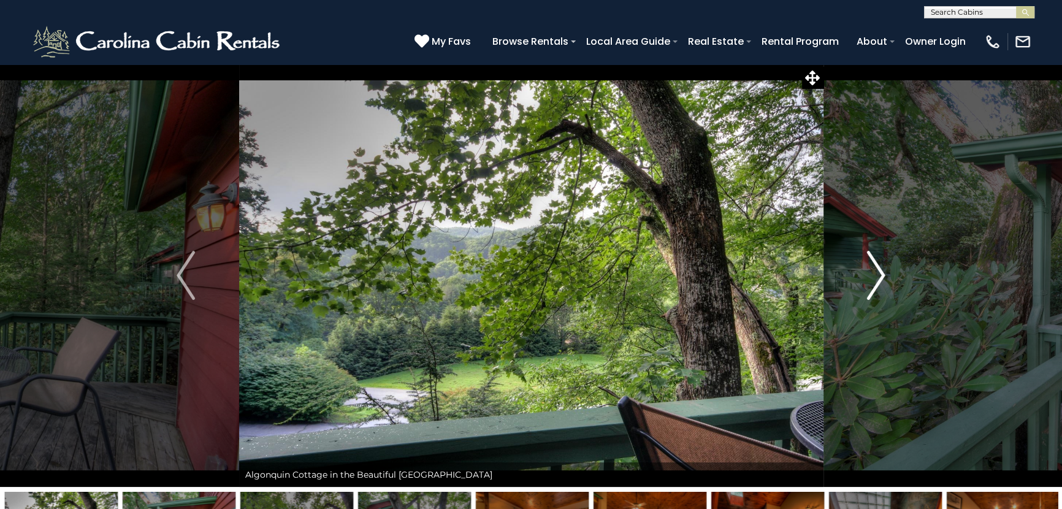
click at [868, 275] on img "Next" at bounding box center [876, 275] width 18 height 49
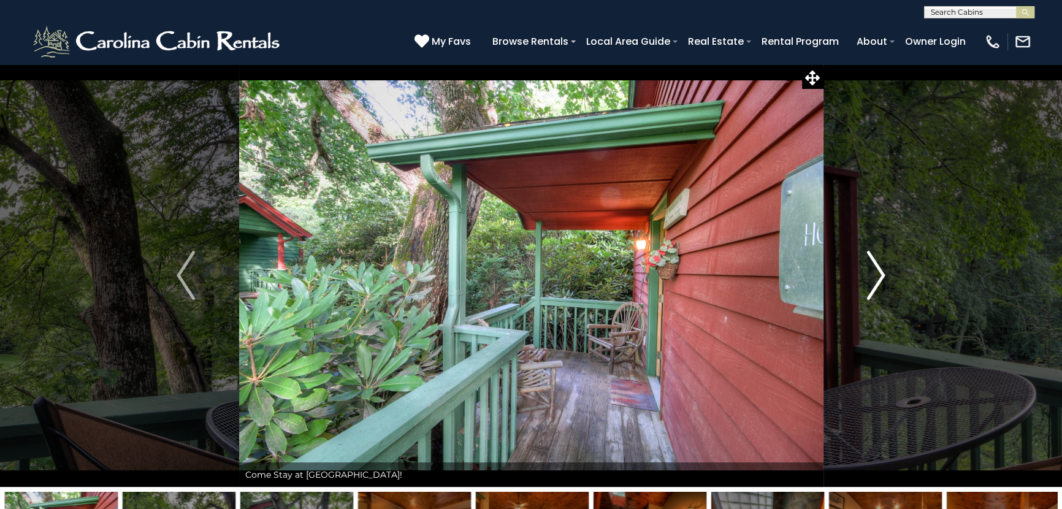
click at [868, 275] on img "Next" at bounding box center [876, 275] width 18 height 49
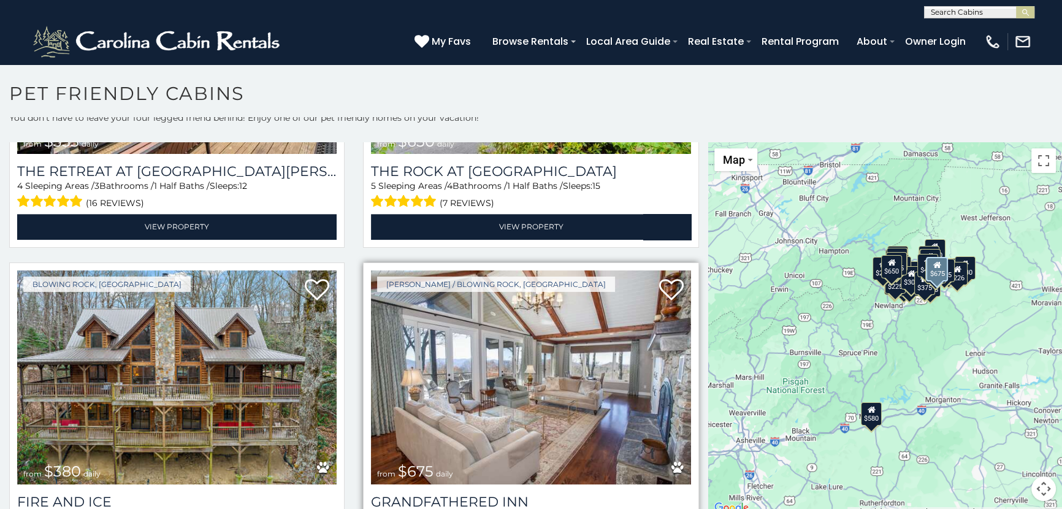
scroll to position [2118, 0]
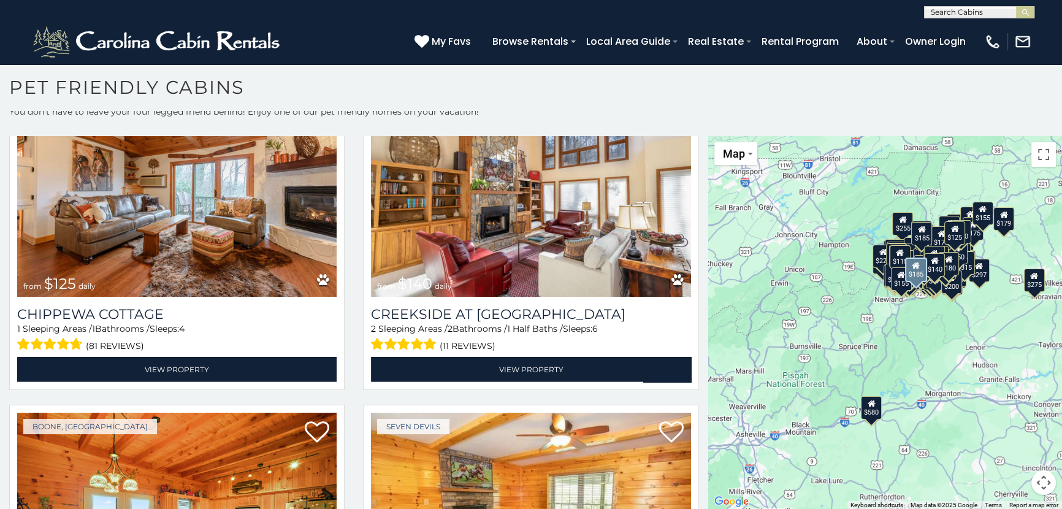
scroll to position [22254, 0]
